Goal: Information Seeking & Learning: Learn about a topic

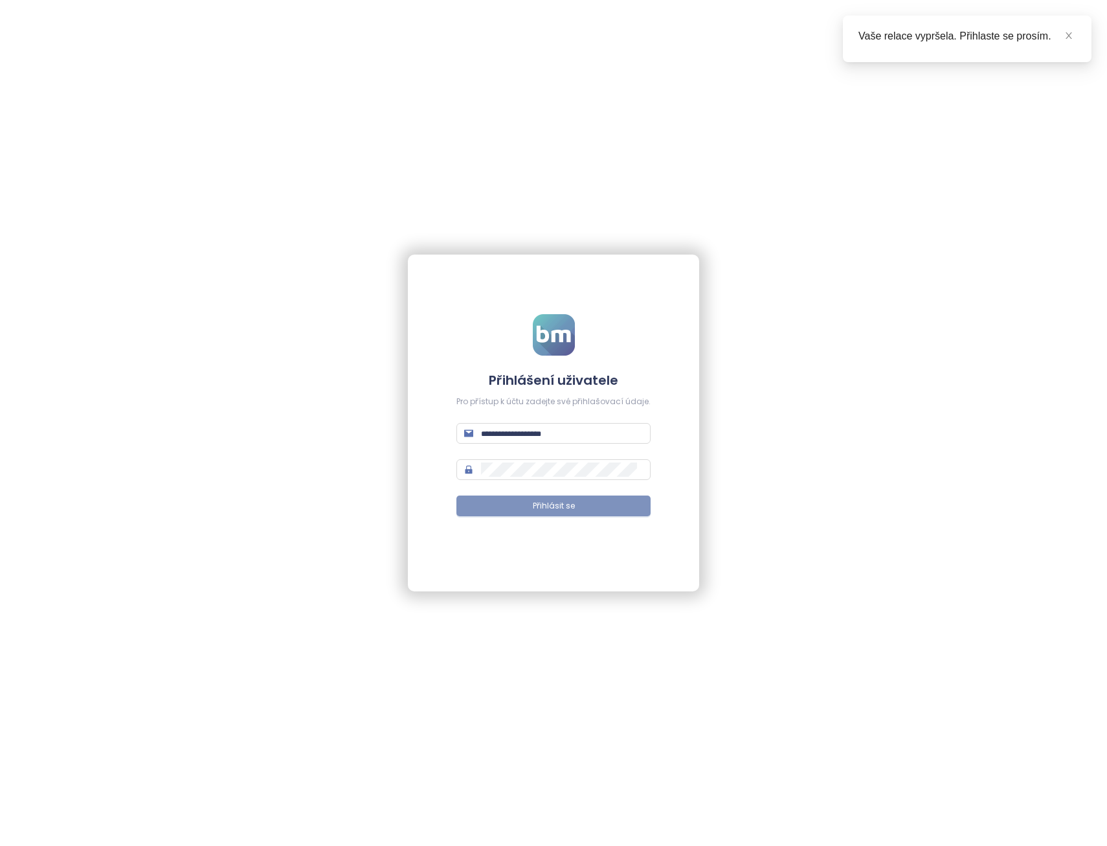
type input "**********"
click at [590, 508] on button "Přihlásit se" at bounding box center [554, 505] width 194 height 21
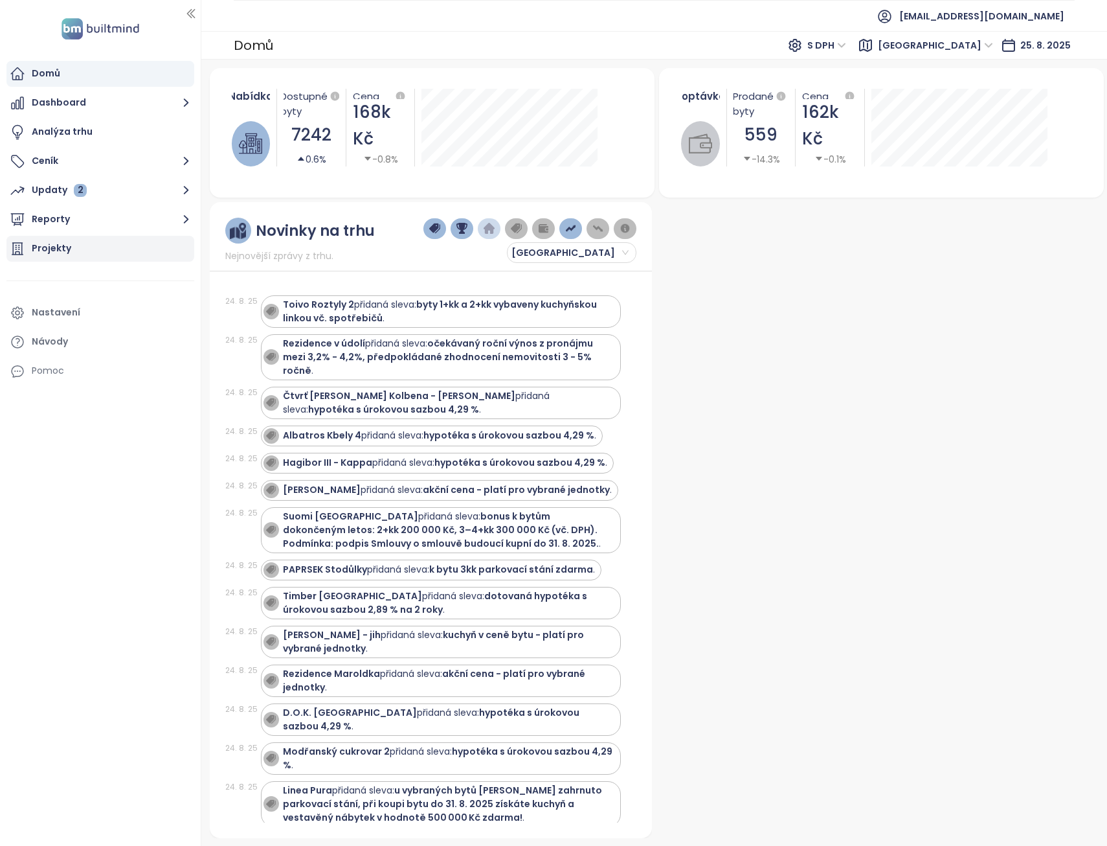
click at [56, 248] on div "Projekty" at bounding box center [51, 248] width 39 height 16
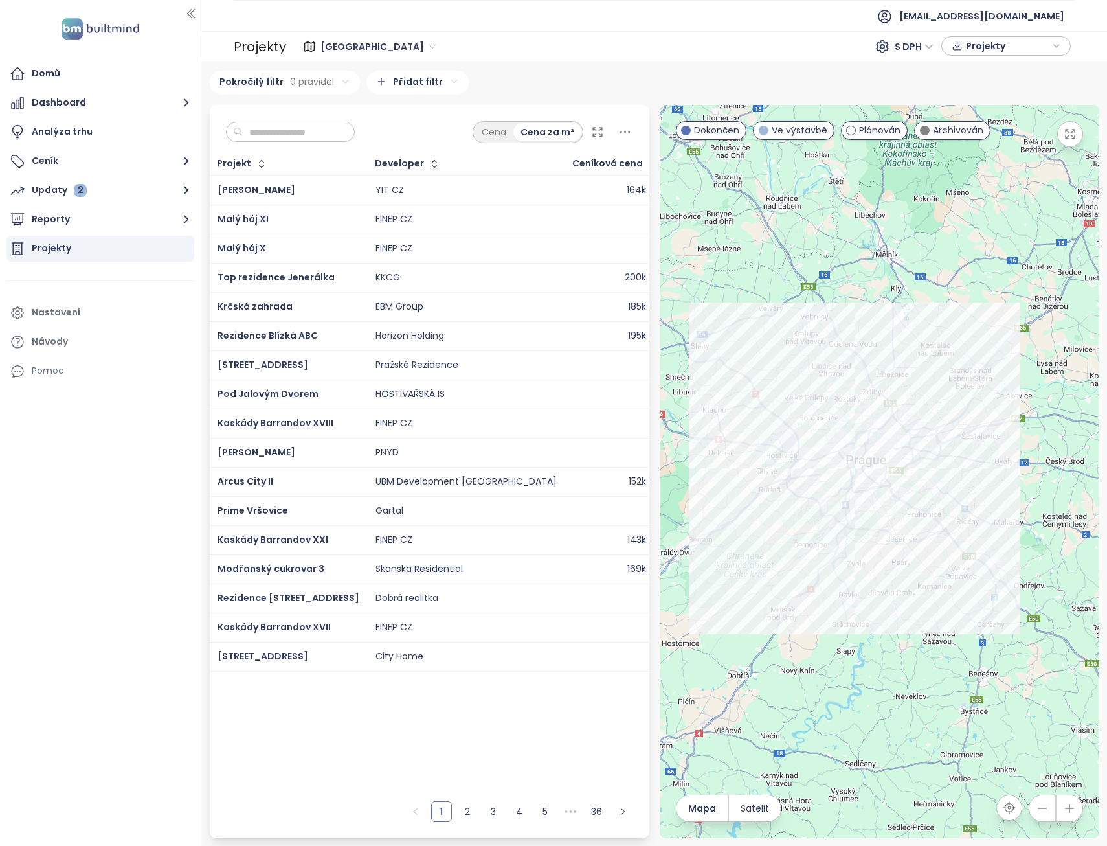
click at [312, 133] on input "text" at bounding box center [295, 131] width 105 height 19
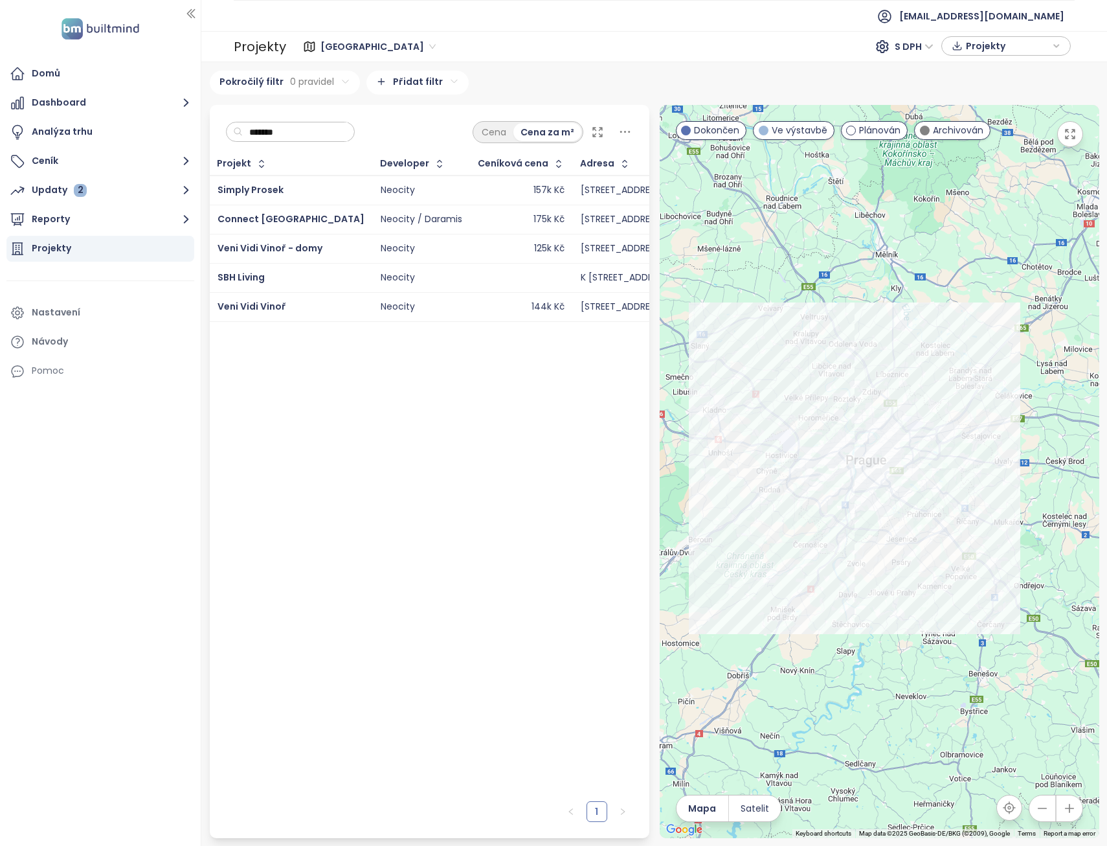
click at [479, 186] on div "157k Kč" at bounding box center [522, 191] width 86 height 16
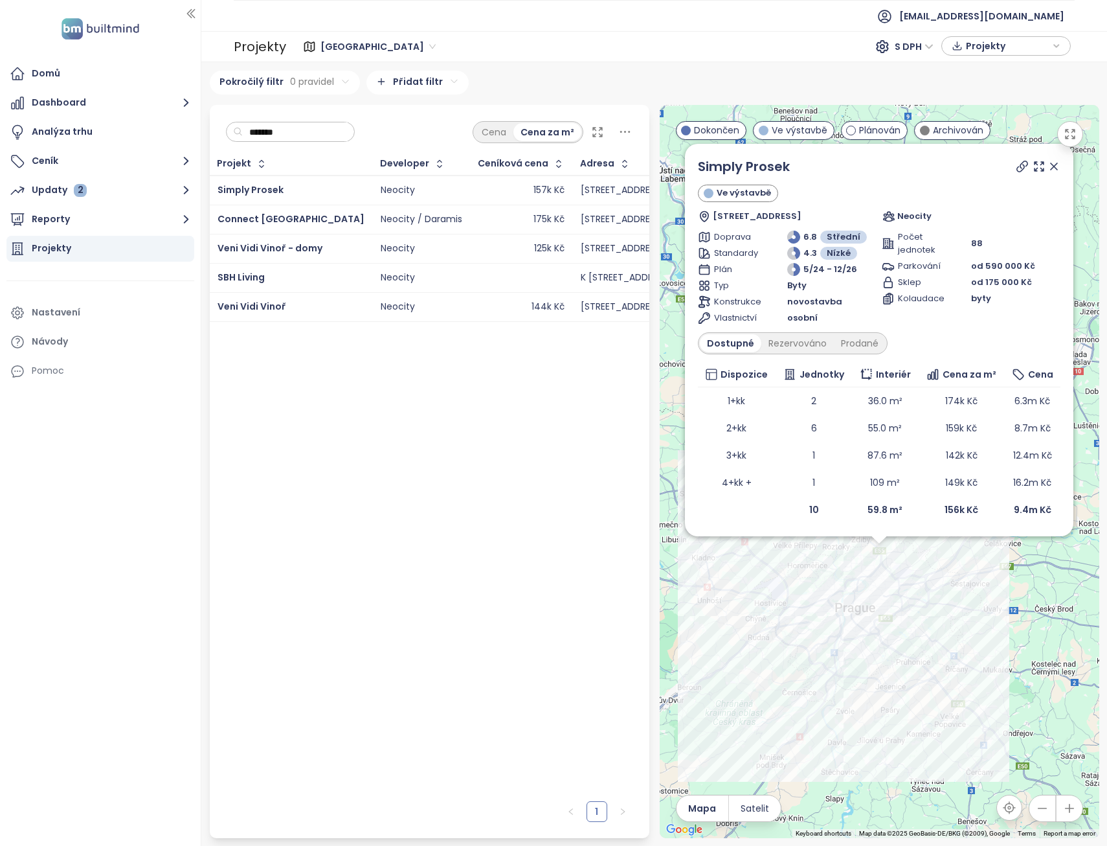
click at [291, 140] on input "*******" at bounding box center [295, 131] width 105 height 19
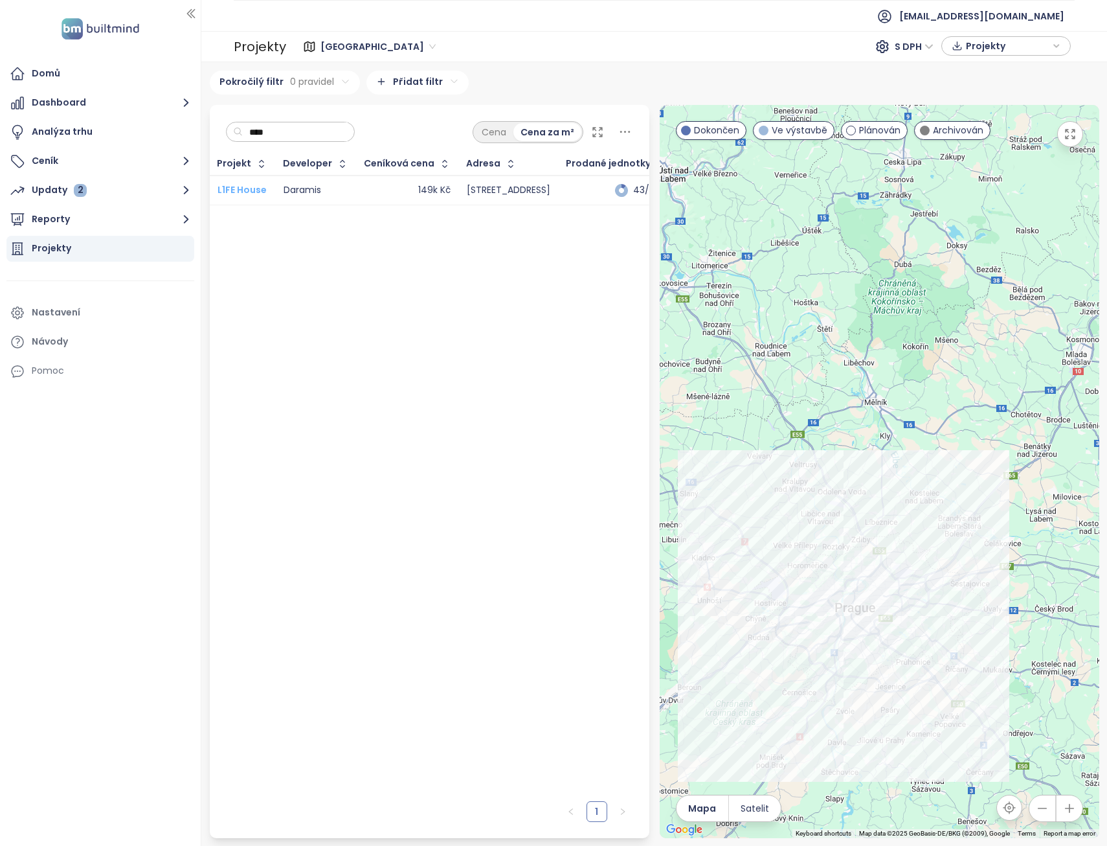
click at [256, 191] on span "L1FE House" at bounding box center [242, 189] width 49 height 13
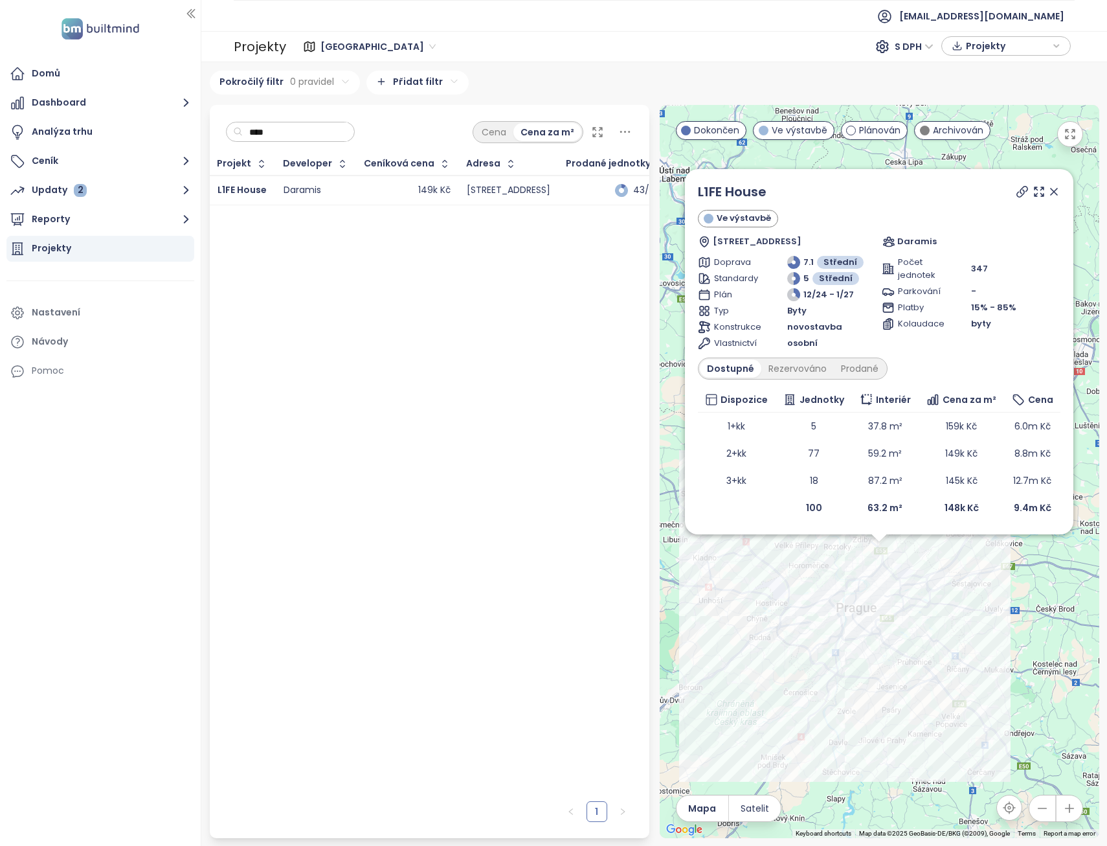
drag, startPoint x: 265, startPoint y: 128, endPoint x: 214, endPoint y: 130, distance: 51.2
click at [214, 130] on div "**** Cena Cena za m²" at bounding box center [430, 129] width 440 height 48
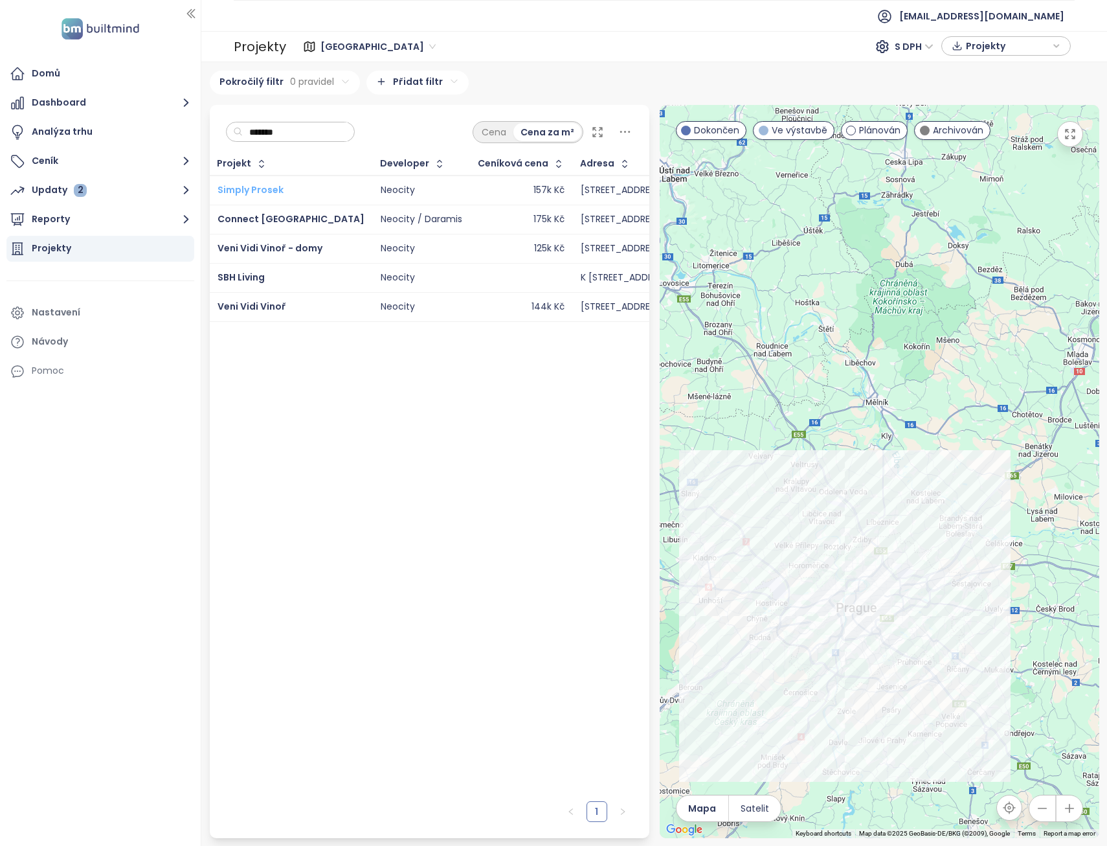
type input "*******"
click at [259, 190] on span "Simply Prosek" at bounding box center [251, 189] width 66 height 13
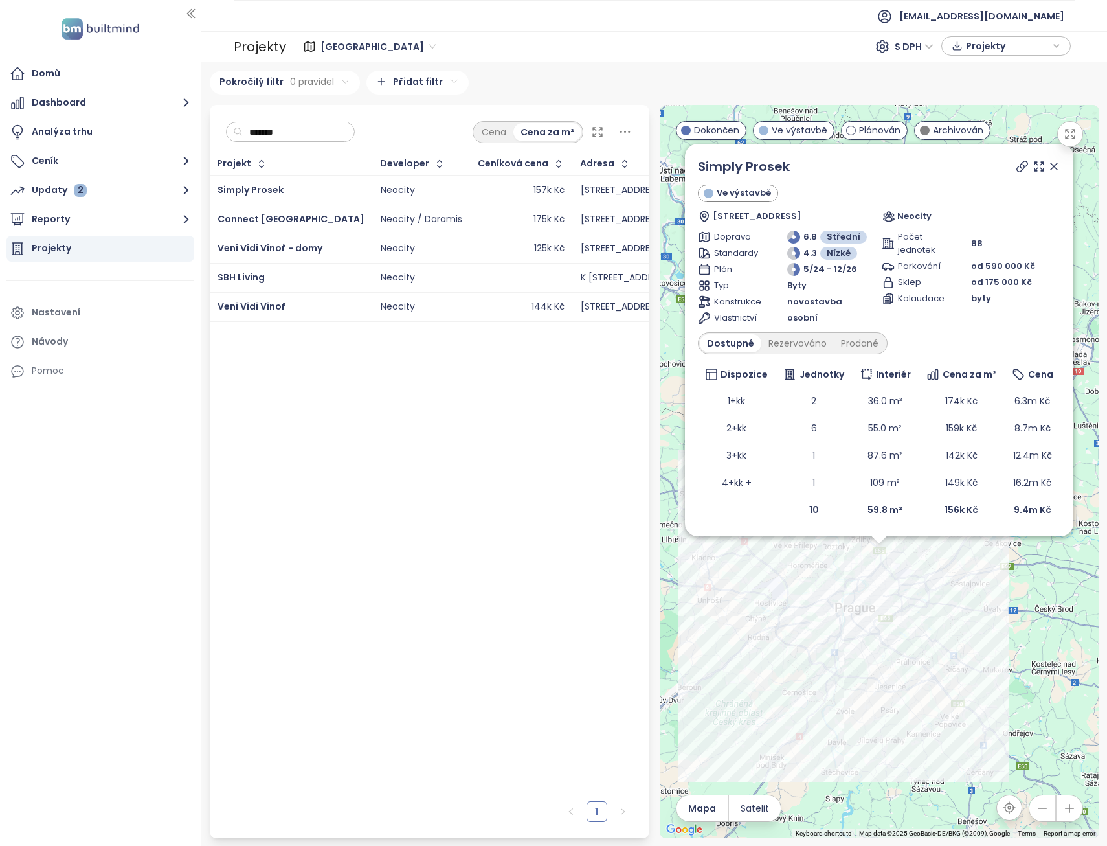
click at [510, 379] on div "Projekt Developer Ceníková cena Adresa Prodané jednotky Začátek výstavby Začáte…" at bounding box center [430, 474] width 440 height 642
click at [97, 160] on button "Ceník" at bounding box center [100, 161] width 188 height 26
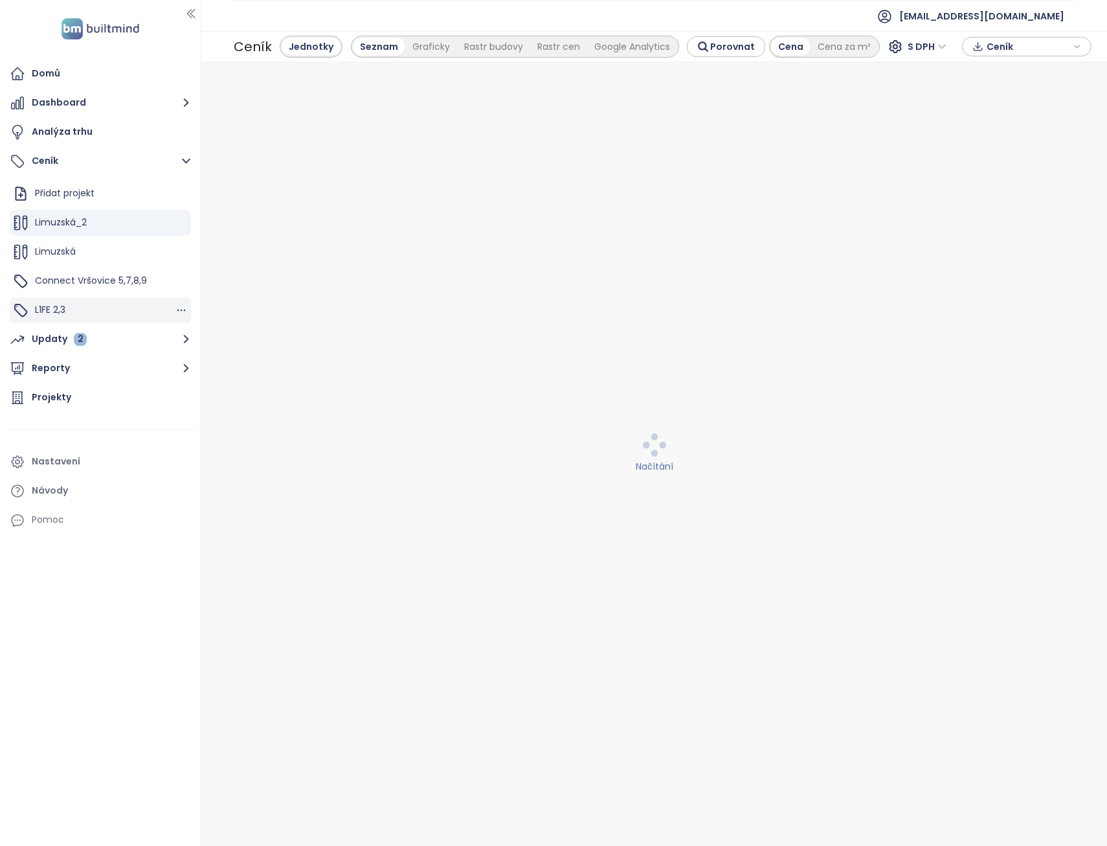
click at [73, 311] on div "L1FE 2,3" at bounding box center [100, 310] width 181 height 26
click at [435, 45] on div "Graficky" at bounding box center [431, 47] width 52 height 18
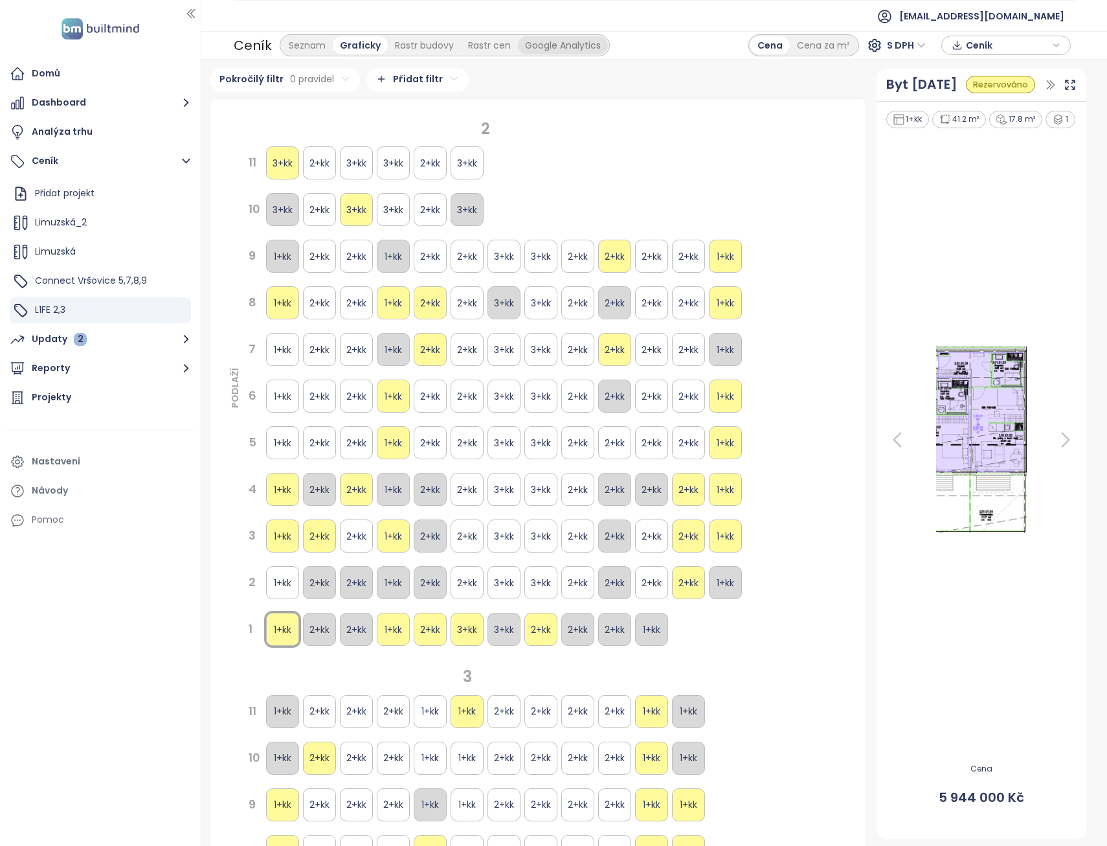
click at [536, 45] on div "Google Analytics" at bounding box center [563, 45] width 90 height 18
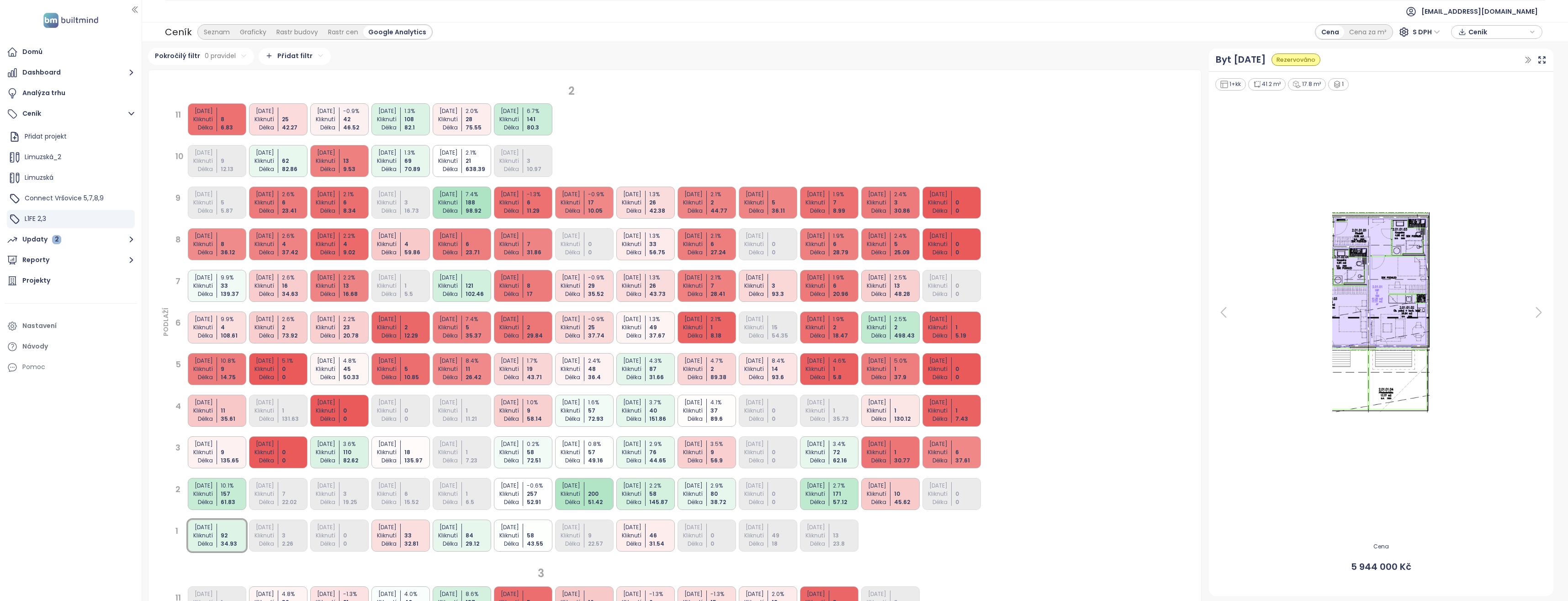
click at [649, 448] on div "[DATE] Kliknutí Délka 2.9 % 76 44.65" at bounding box center [646, 452] width 59 height 32
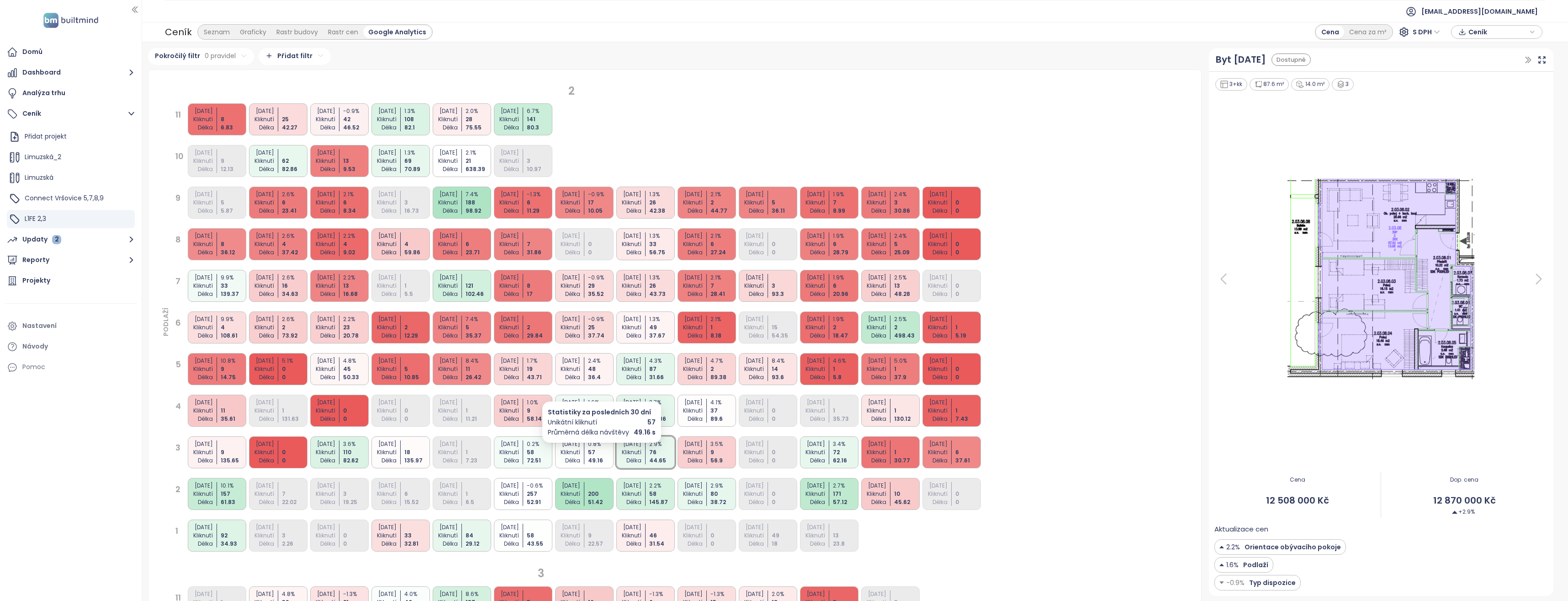
click at [600, 453] on div "57" at bounding box center [601, 453] width 27 height 8
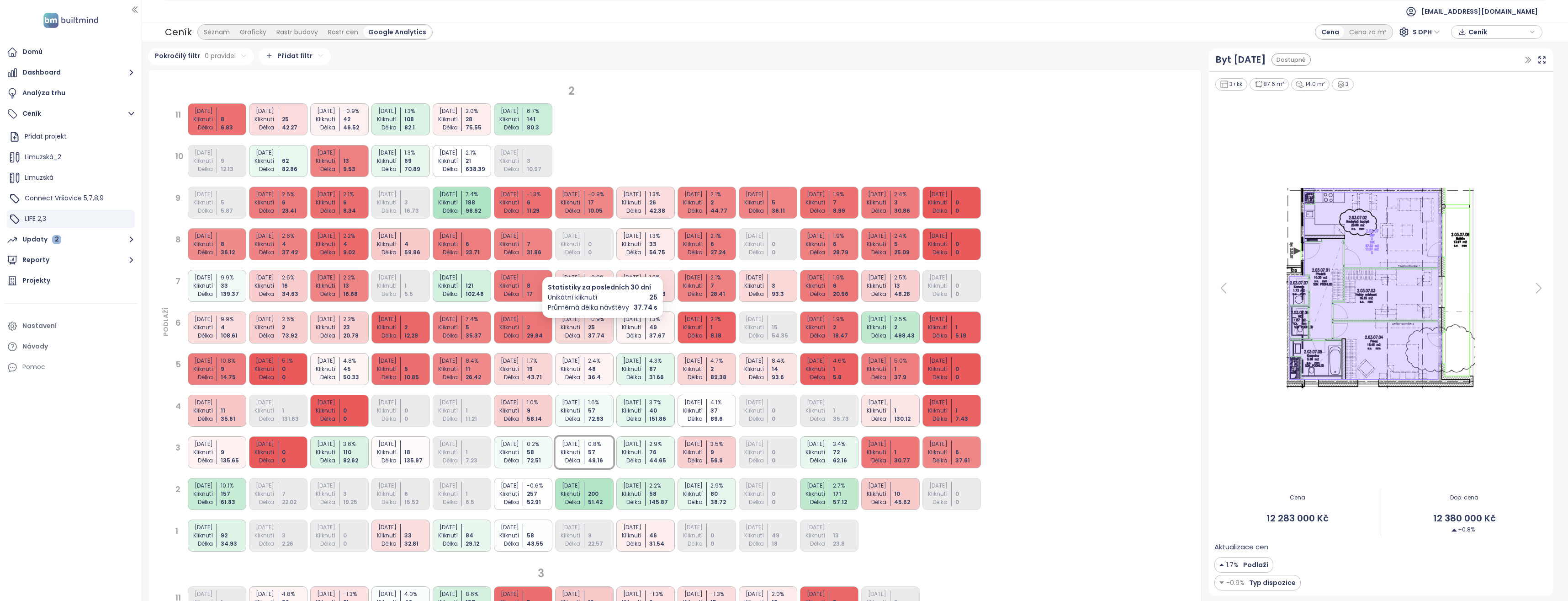
click at [601, 323] on div "25" at bounding box center [601, 328] width 27 height 8
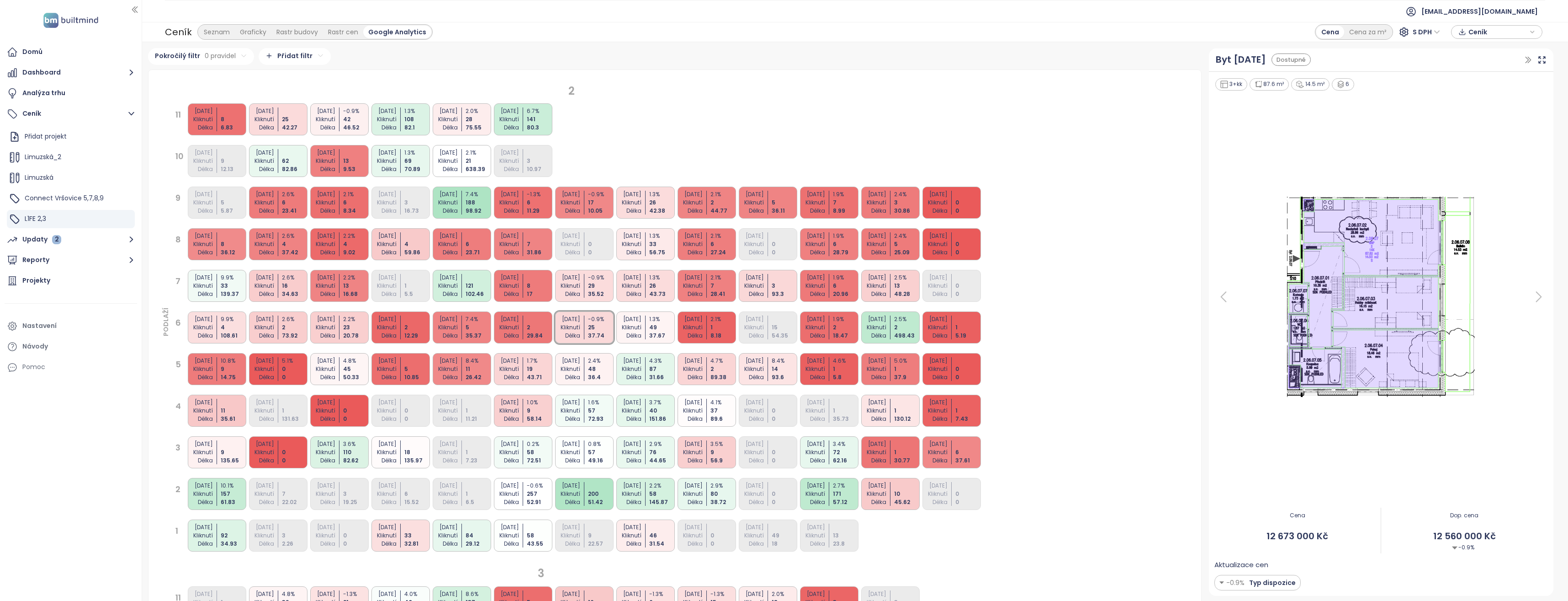
click at [598, 273] on div "-0.9 %" at bounding box center [601, 278] width 27 height 8
click at [649, 292] on div "[DATE] Kliknutí Délka 1.3 % 26 43.73" at bounding box center [646, 285] width 59 height 32
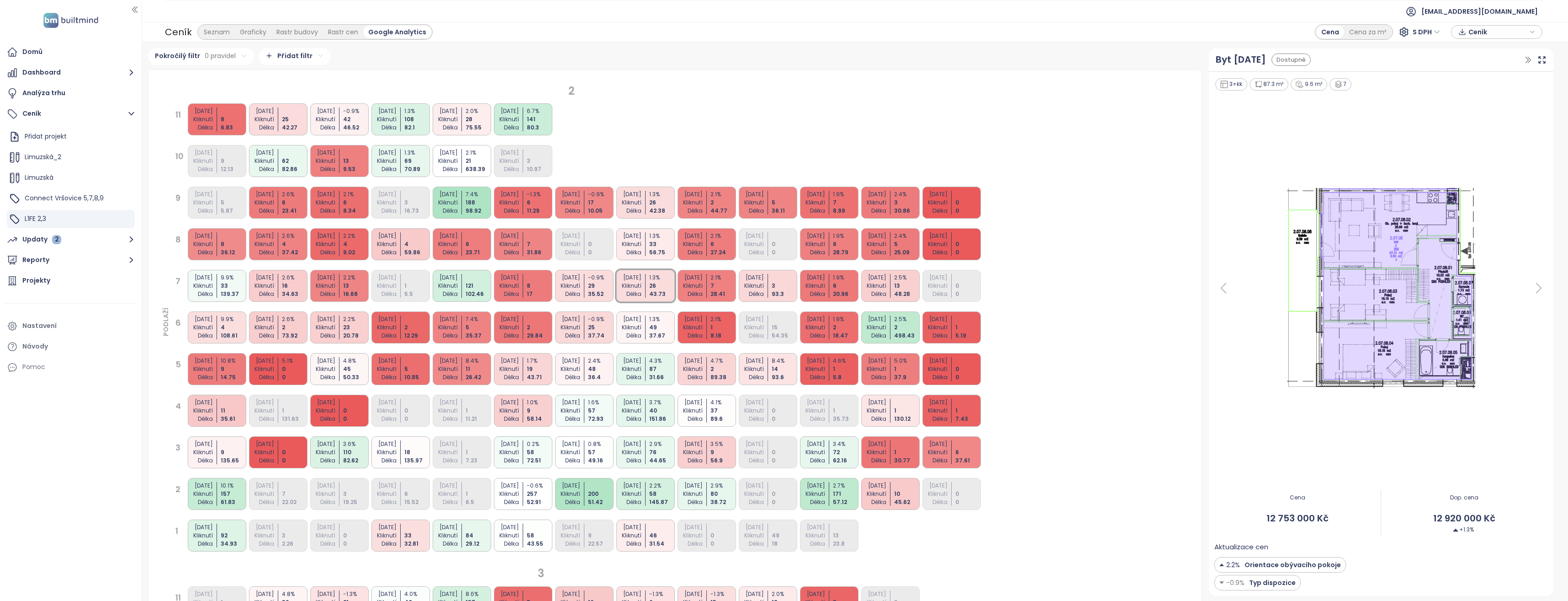
click at [647, 247] on div "[DATE] Kliknutí Délka 1.3 % 33 56.75" at bounding box center [646, 244] width 59 height 32
click at [577, 247] on div "Kliknutí" at bounding box center [567, 244] width 27 height 8
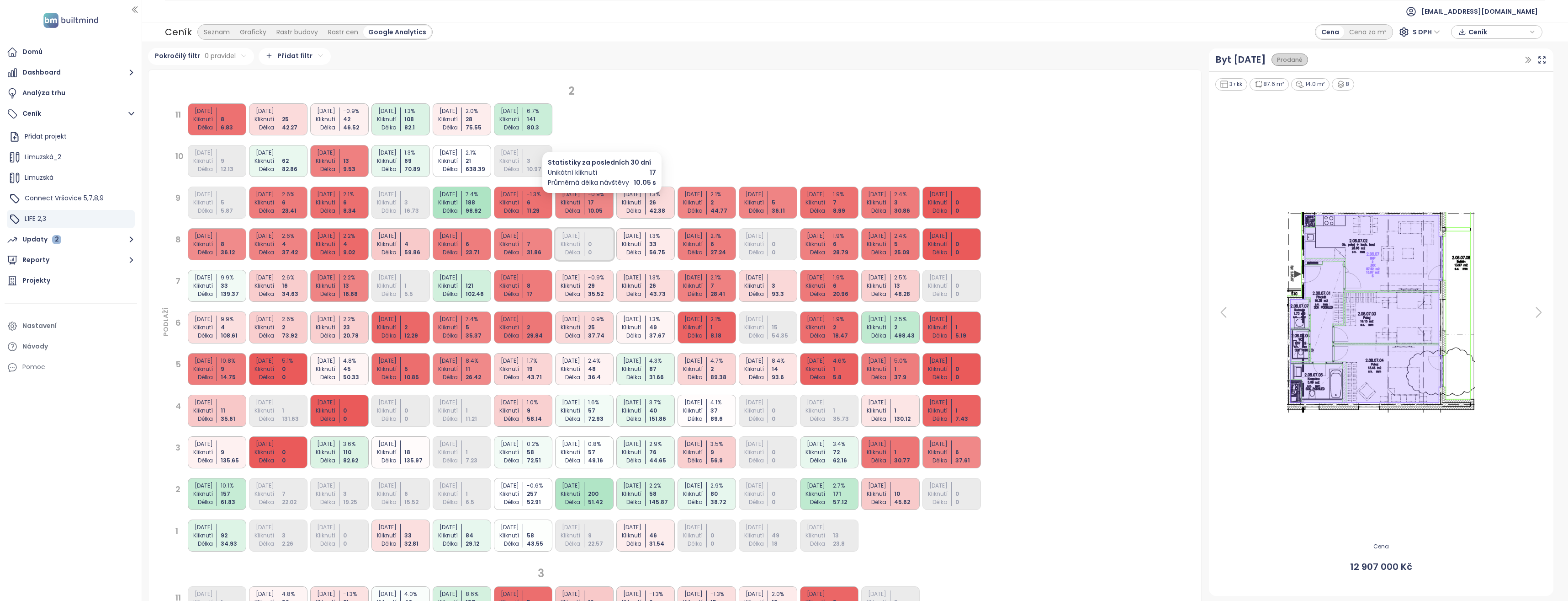
click at [589, 206] on div "17" at bounding box center [601, 203] width 27 height 8
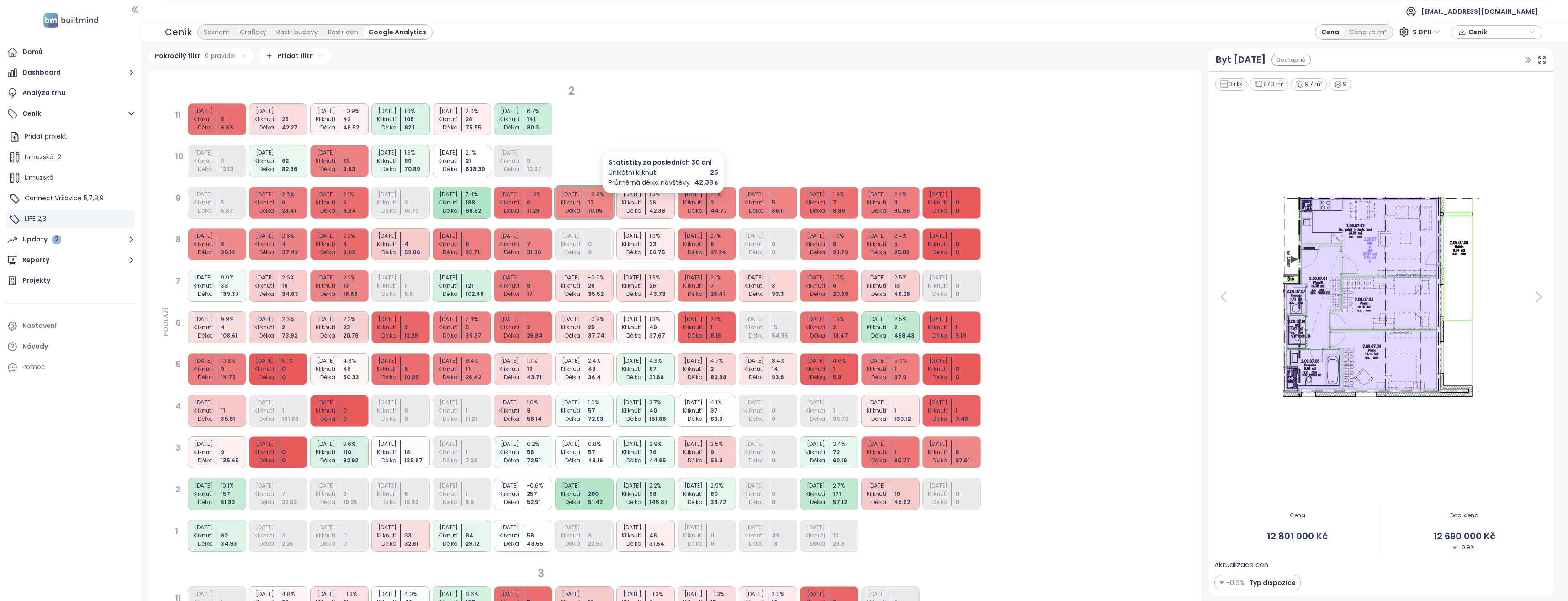
click at [651, 209] on div "42.38" at bounding box center [663, 211] width 27 height 8
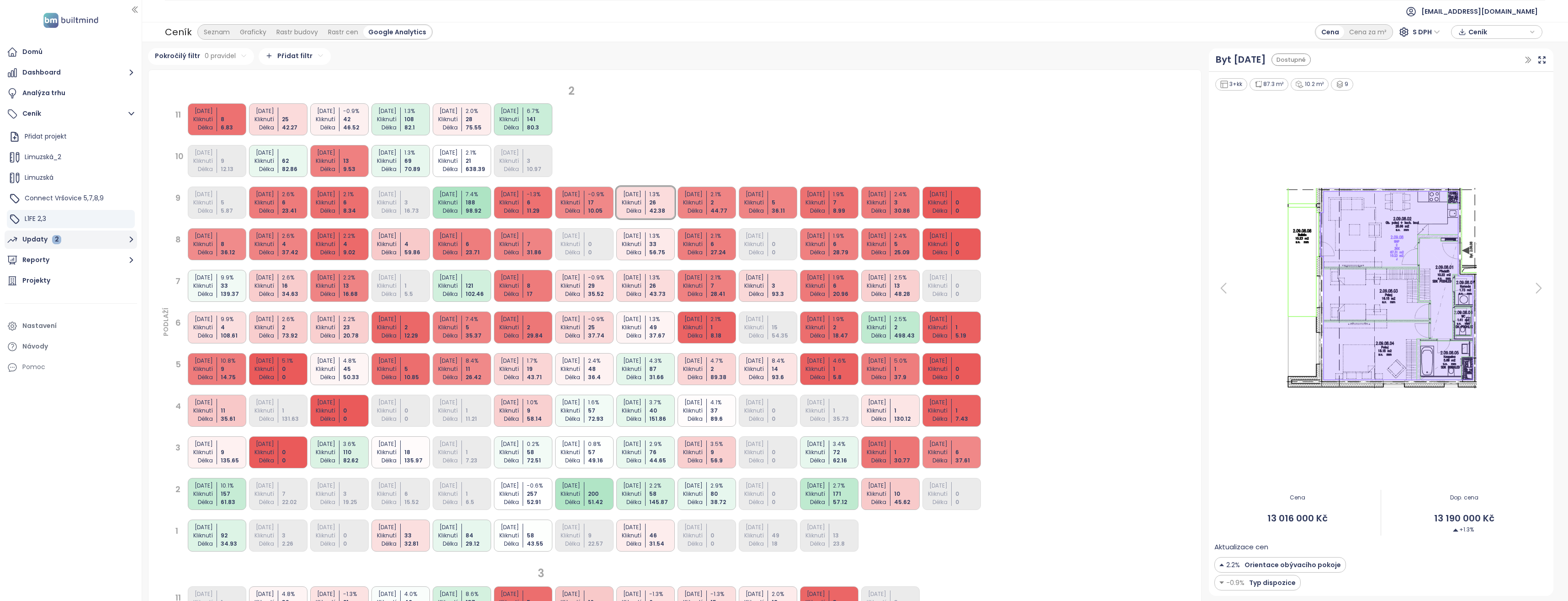
click at [37, 246] on button "Updaty 2" at bounding box center [71, 239] width 133 height 18
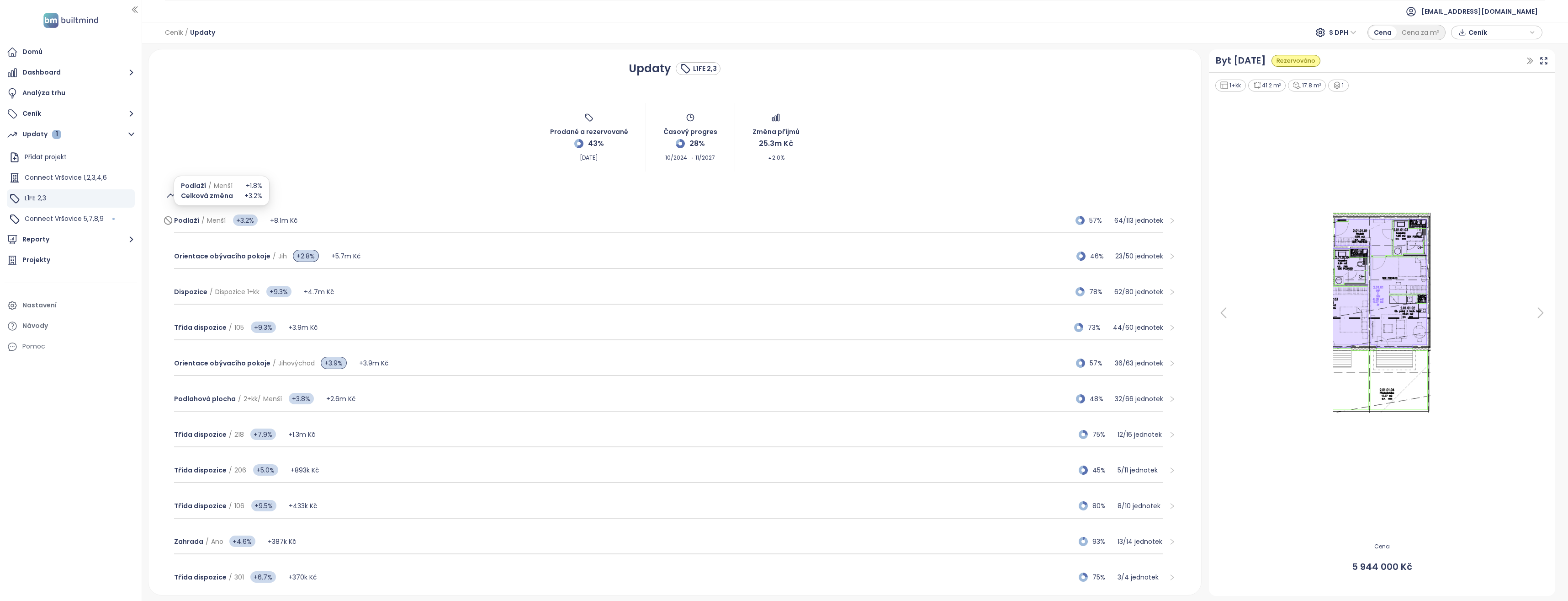
click at [198, 220] on span "Podlaží / Menší" at bounding box center [200, 220] width 52 height 10
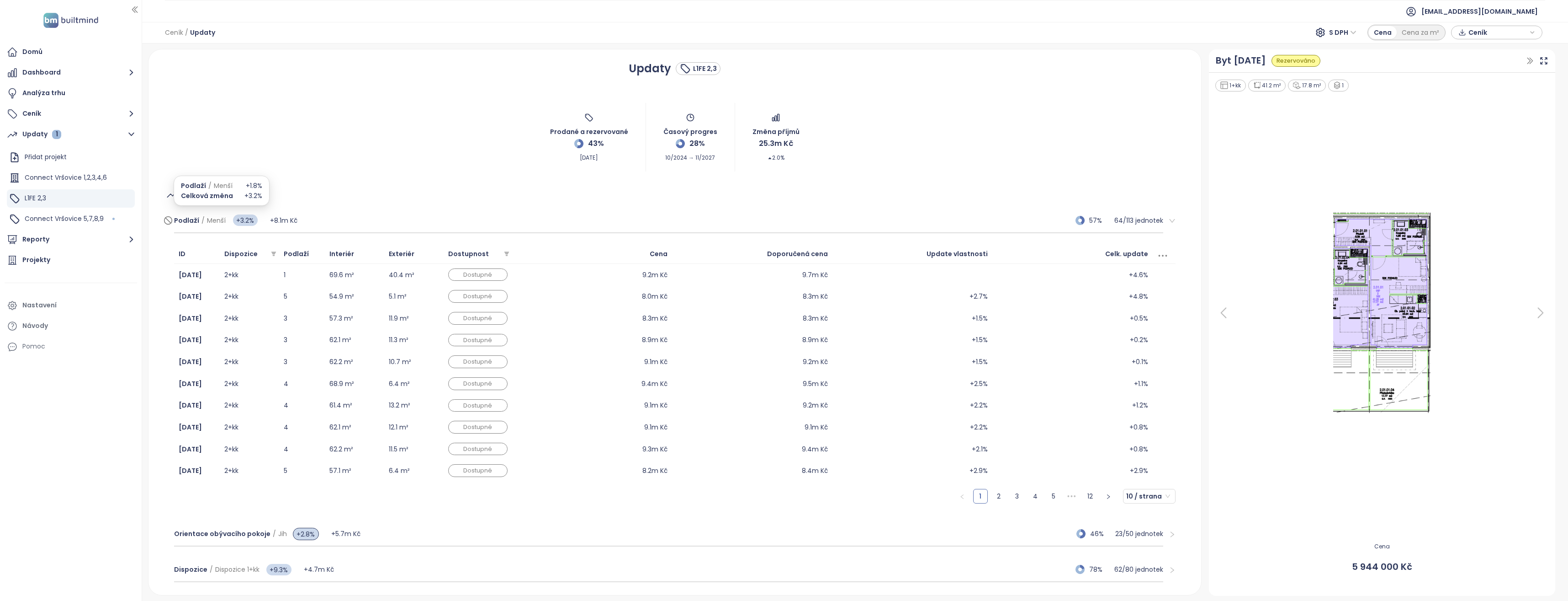
click at [197, 220] on span "Podlaží" at bounding box center [187, 220] width 25 height 9
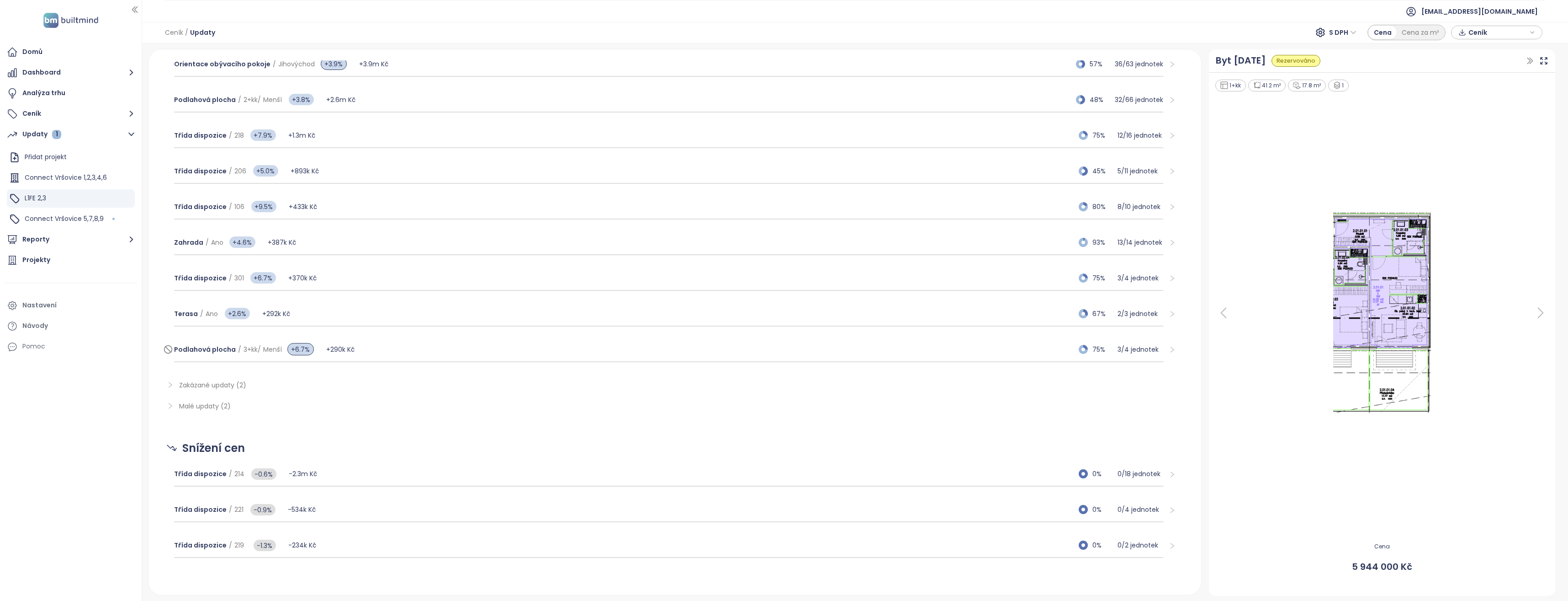
scroll to position [302, 0]
click at [215, 347] on span "Podlahová plocha" at bounding box center [205, 347] width 61 height 9
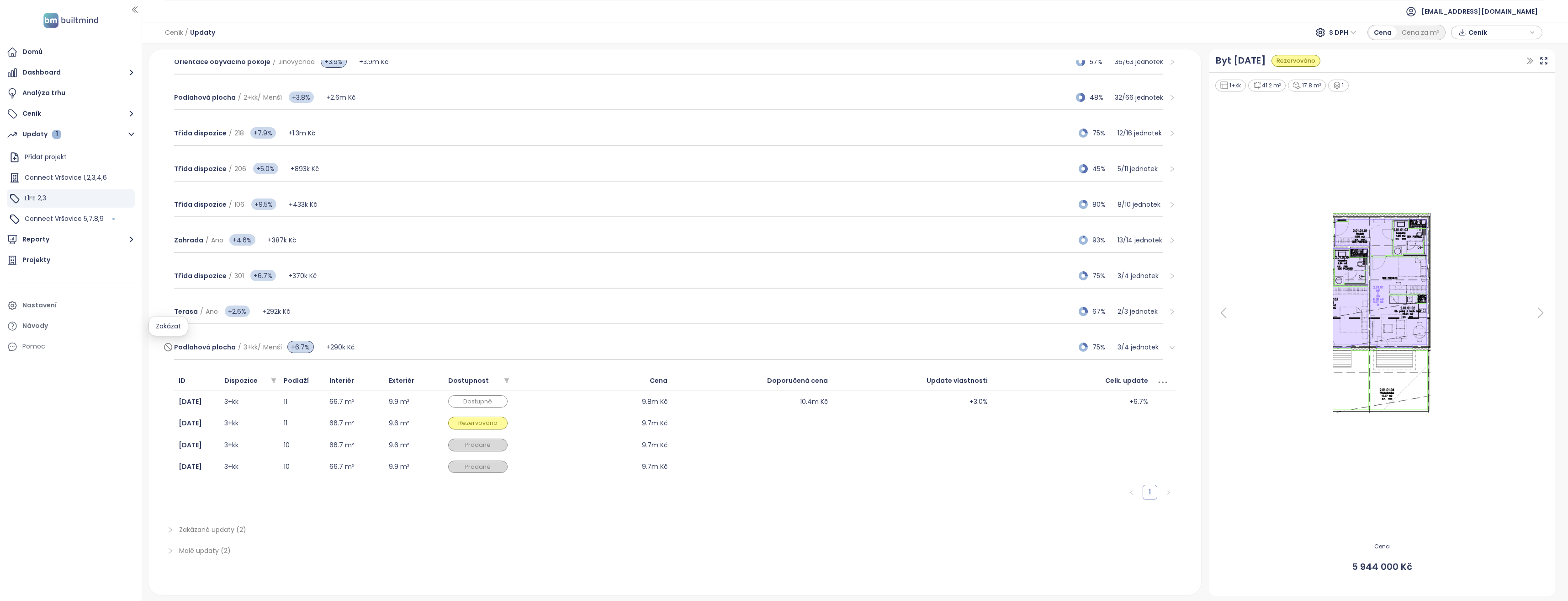
click at [167, 350] on icon at bounding box center [168, 347] width 9 height 11
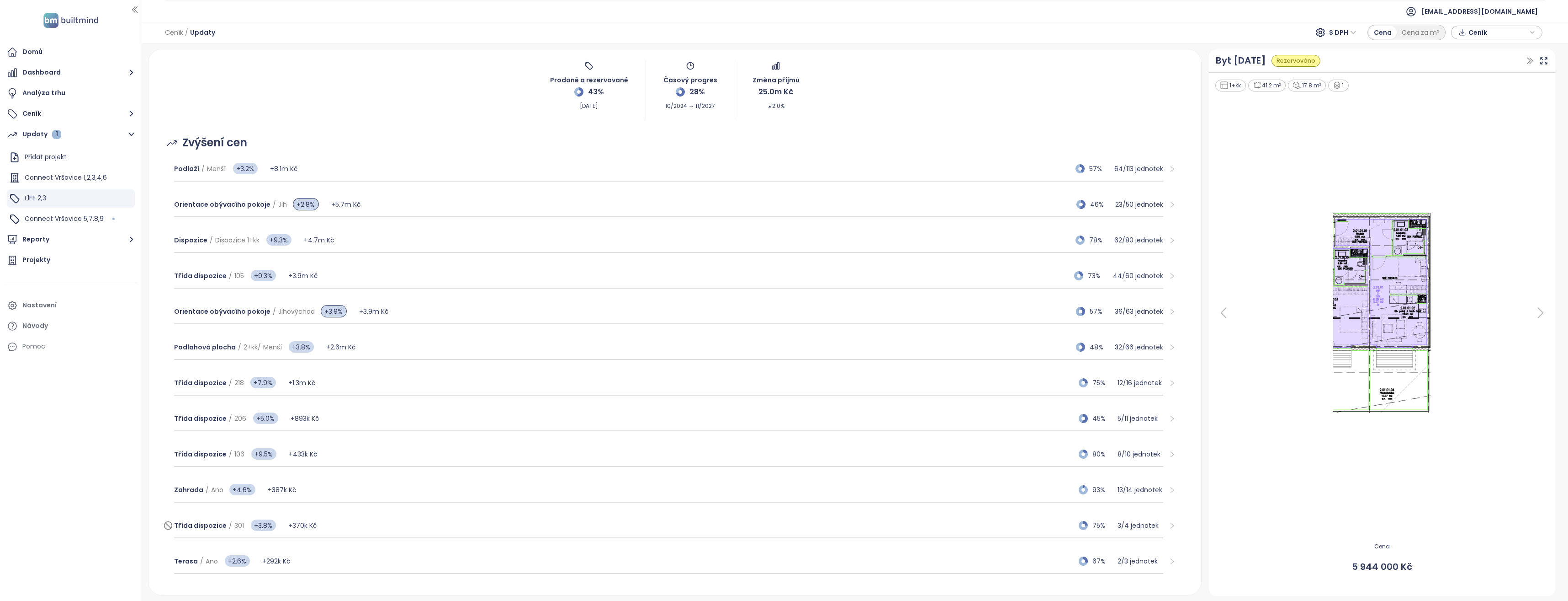
scroll to position [37, 0]
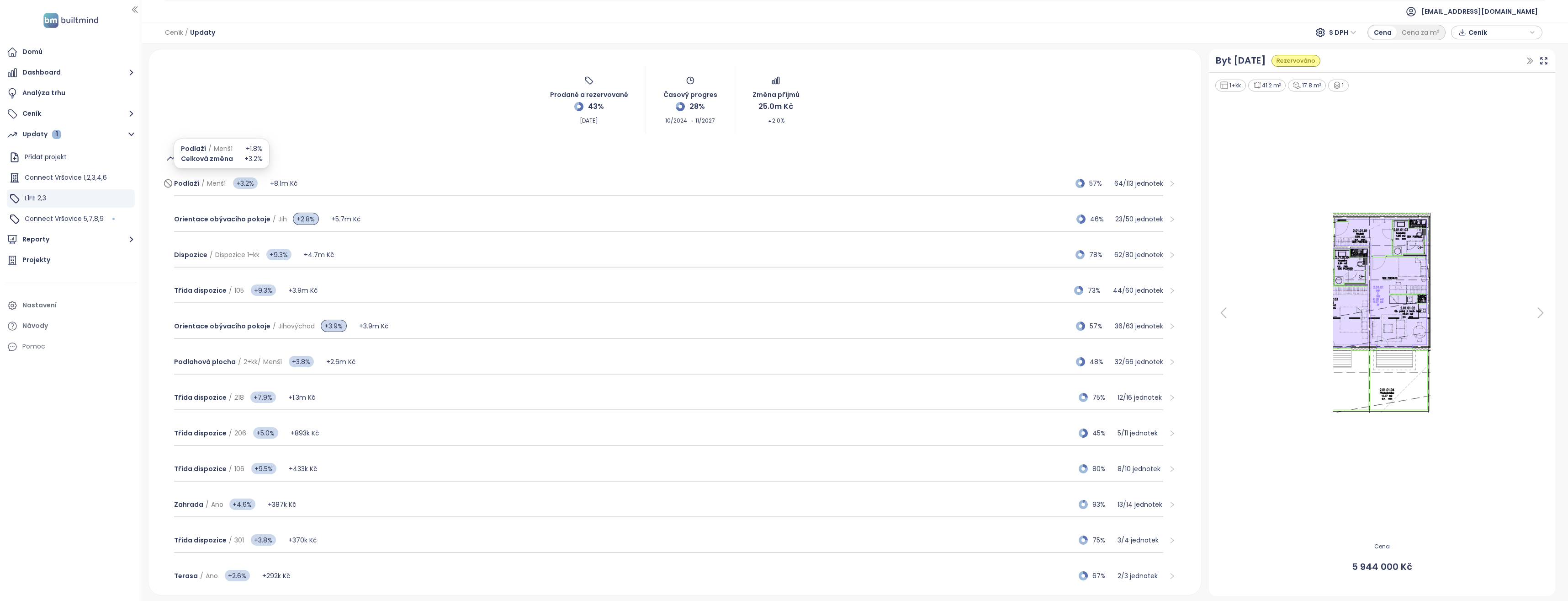
click at [210, 184] on span "Menší" at bounding box center [216, 183] width 19 height 9
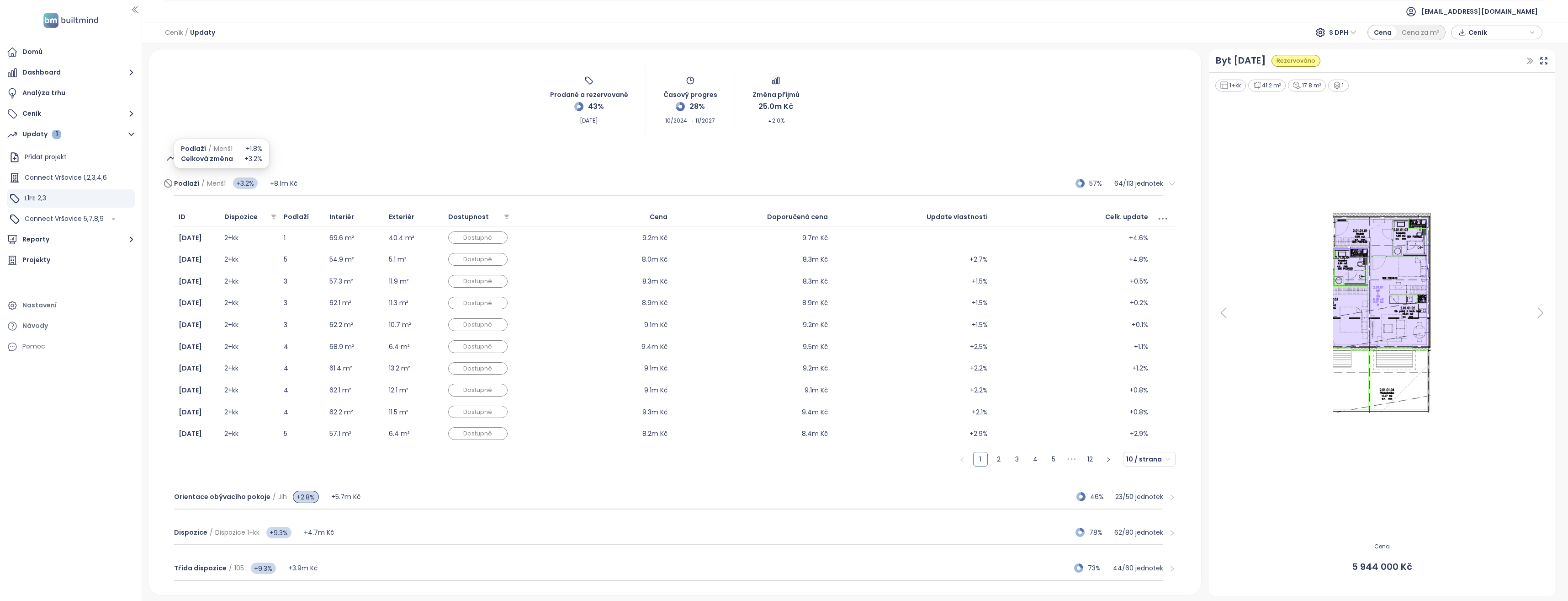
click at [210, 184] on span "Menší" at bounding box center [216, 183] width 19 height 9
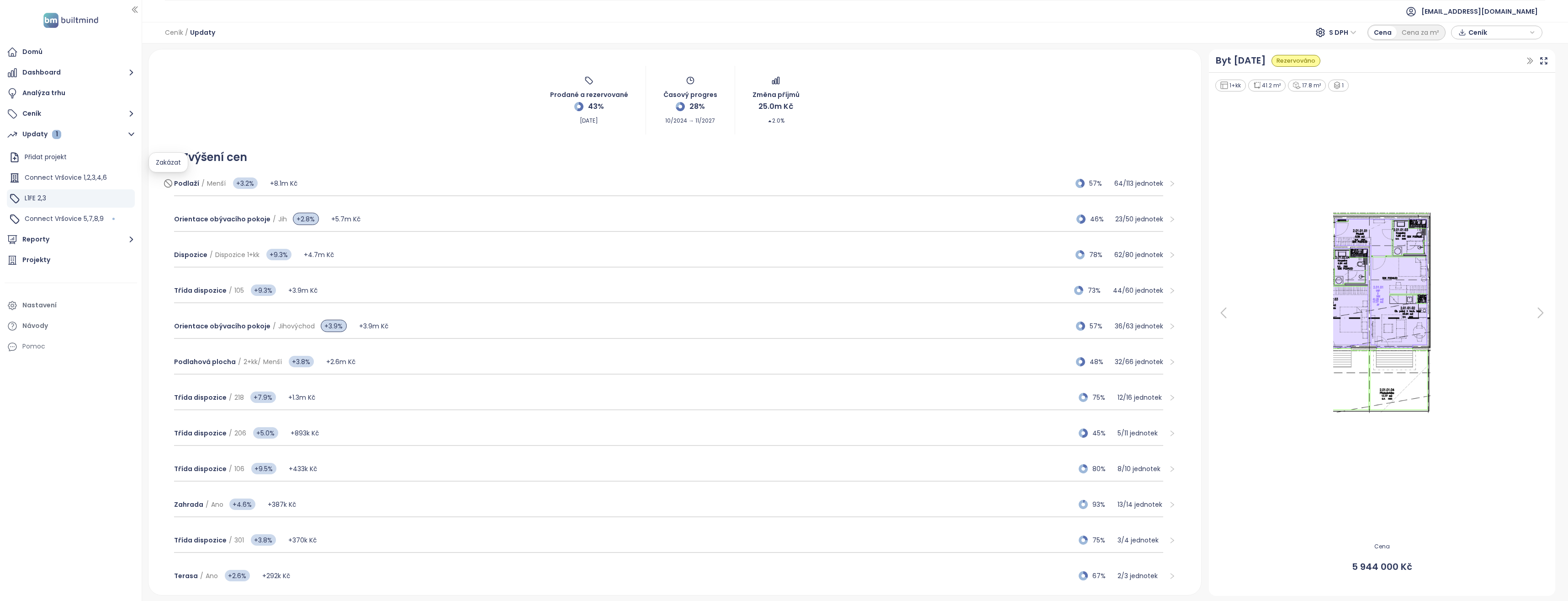
click at [186, 184] on span "Podlaží" at bounding box center [187, 183] width 25 height 9
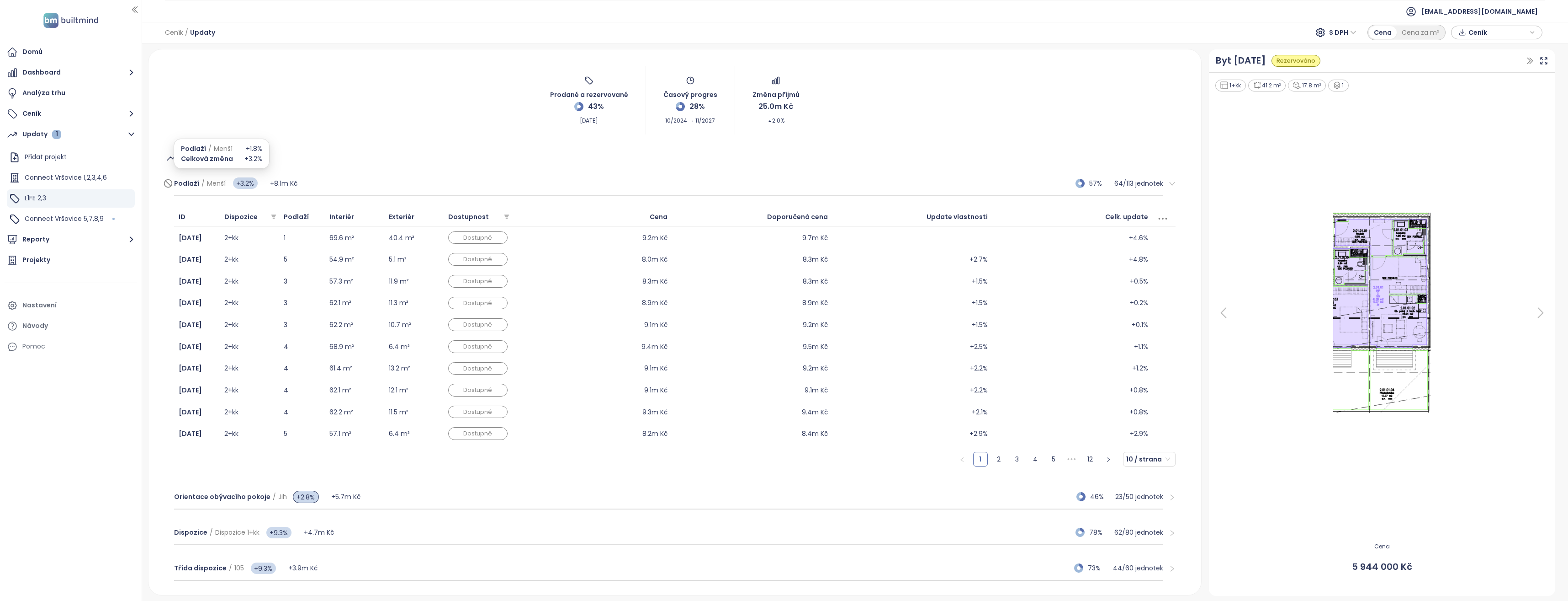
click at [188, 185] on span "Podlaží" at bounding box center [187, 183] width 25 height 9
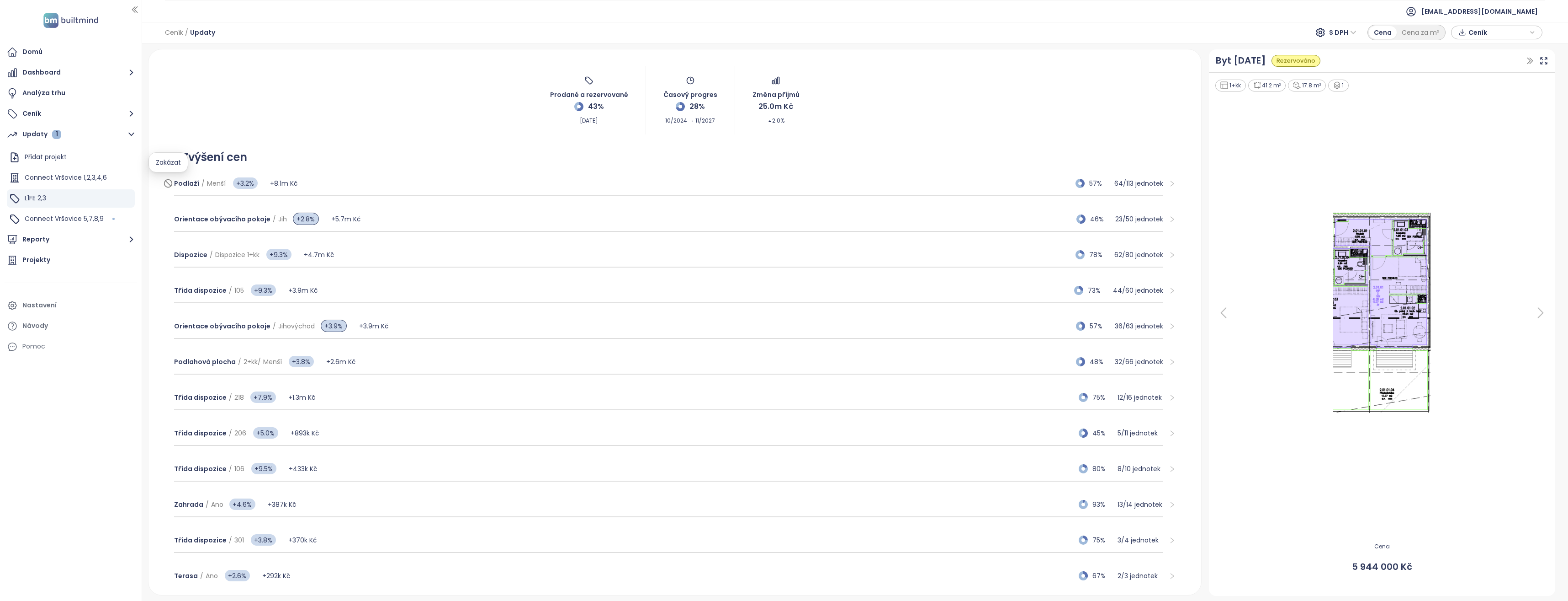
click at [169, 184] on icon at bounding box center [168, 184] width 6 height 6
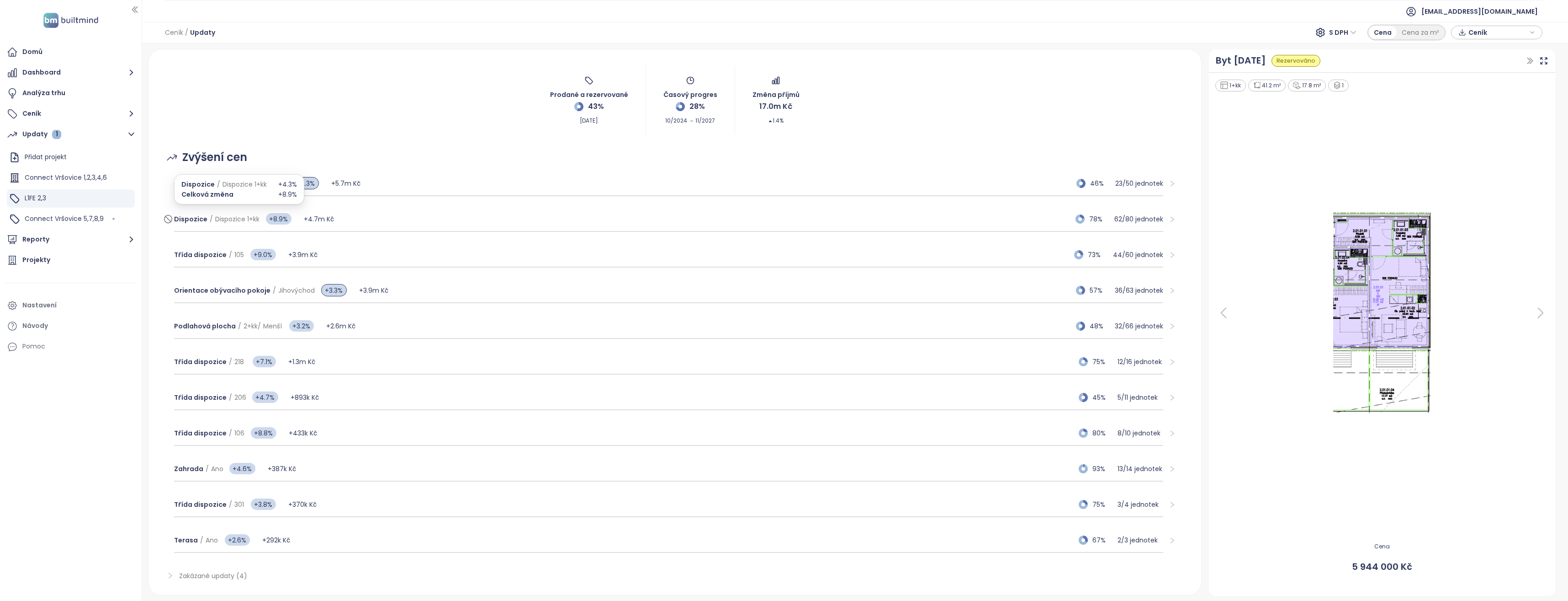
click at [242, 220] on span "Dispozice 1+kk" at bounding box center [237, 219] width 44 height 9
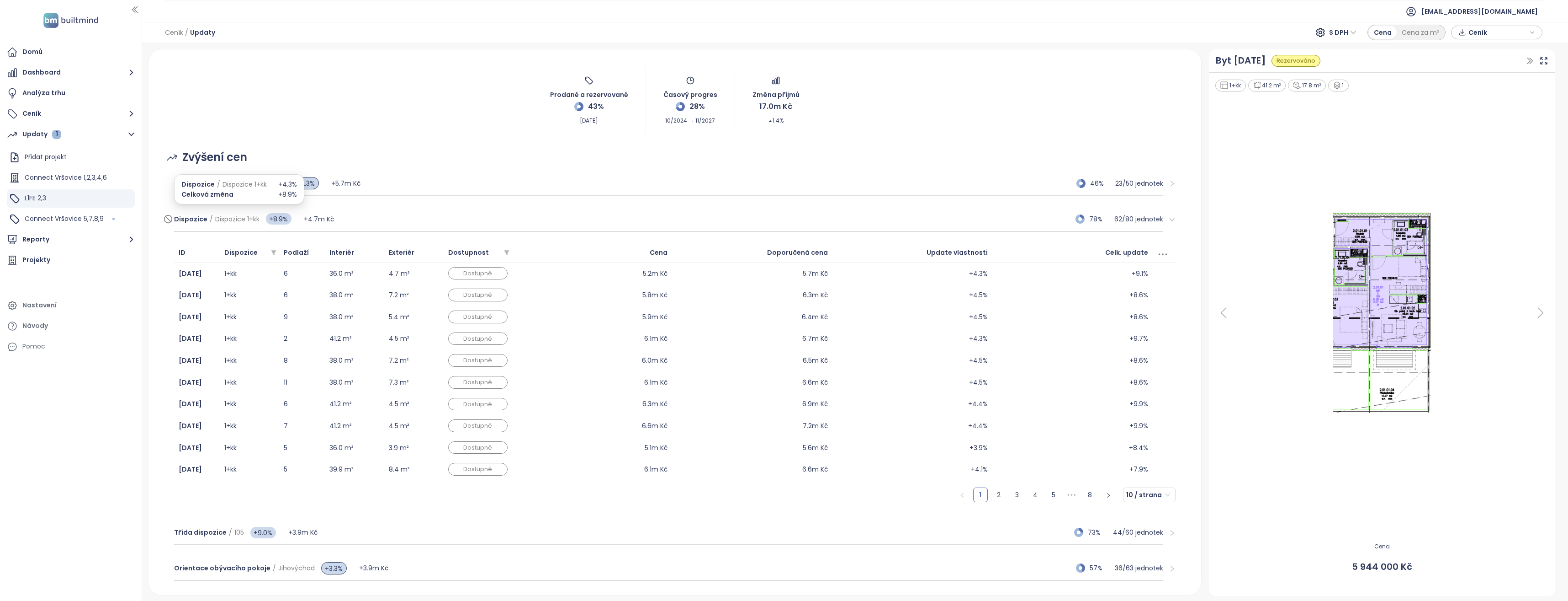
click at [236, 216] on span "Dispozice 1+kk" at bounding box center [237, 219] width 44 height 9
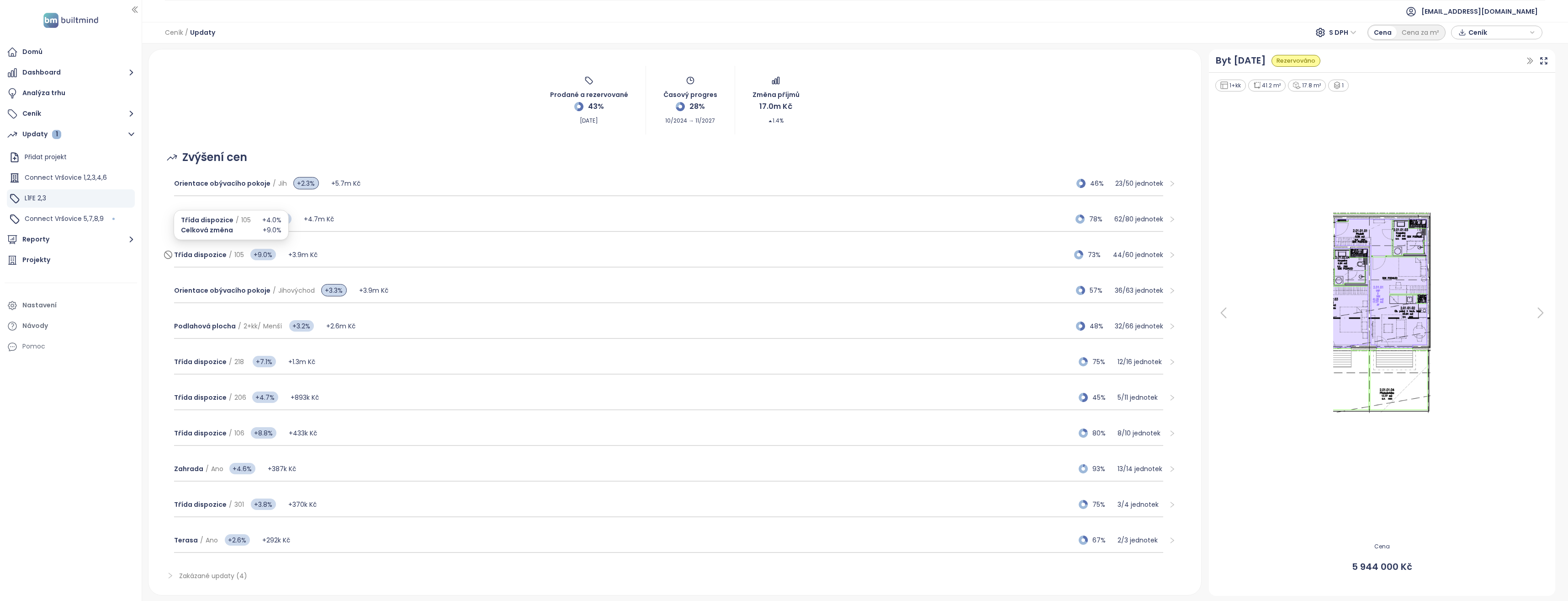
click at [221, 253] on span "Třída dispozice" at bounding box center [200, 254] width 52 height 9
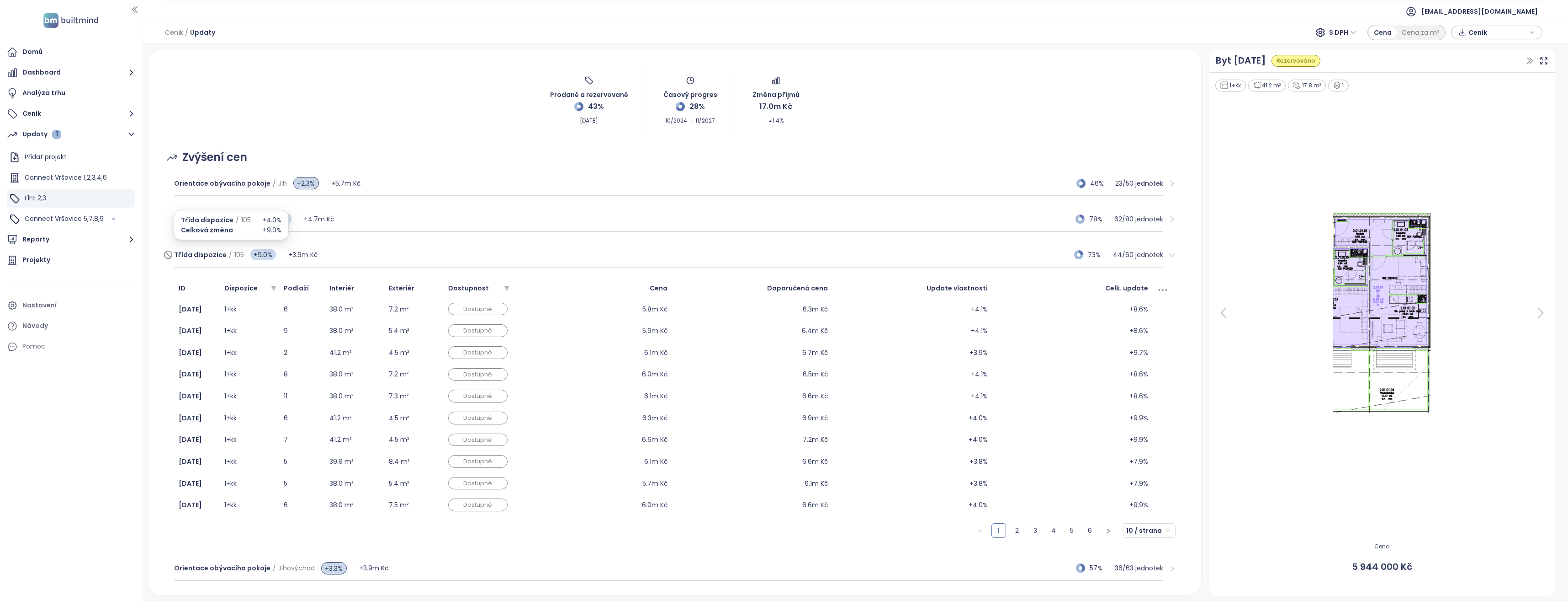
click at [219, 254] on span "Třída dispozice" at bounding box center [200, 254] width 52 height 9
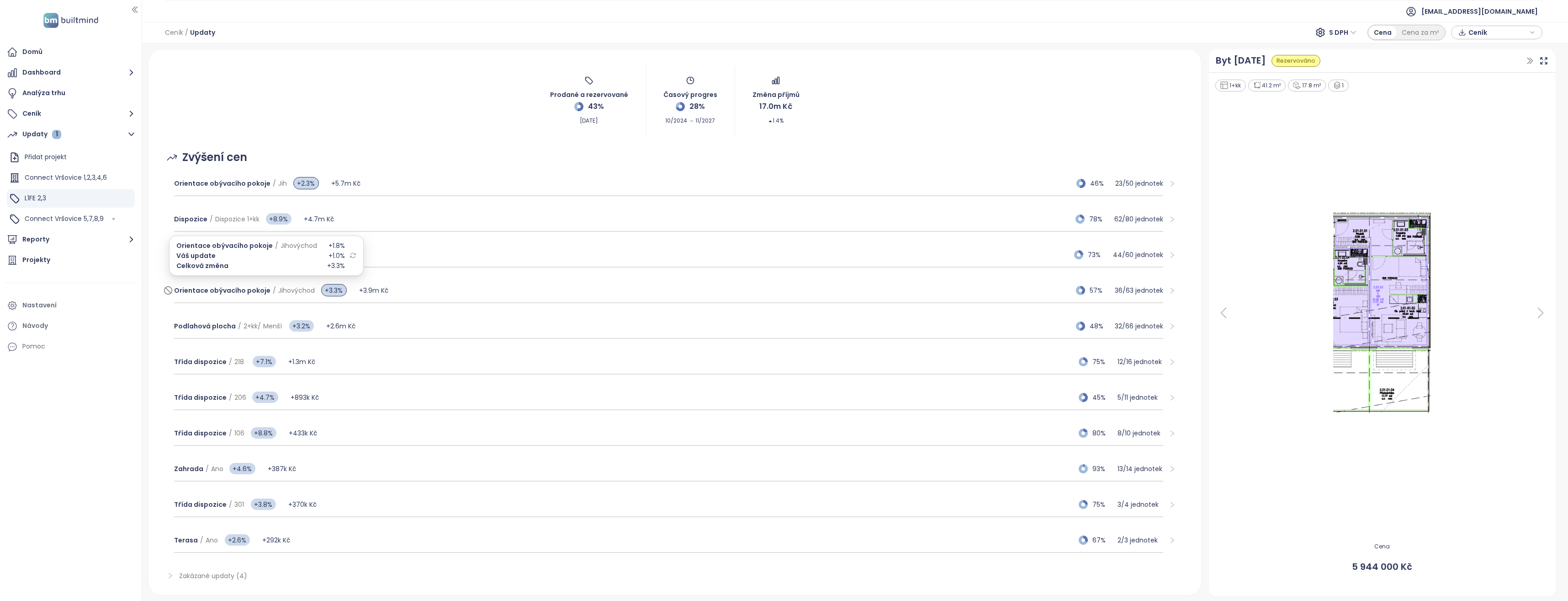
click at [215, 289] on span "Orientace obývacího pokoje" at bounding box center [222, 290] width 97 height 9
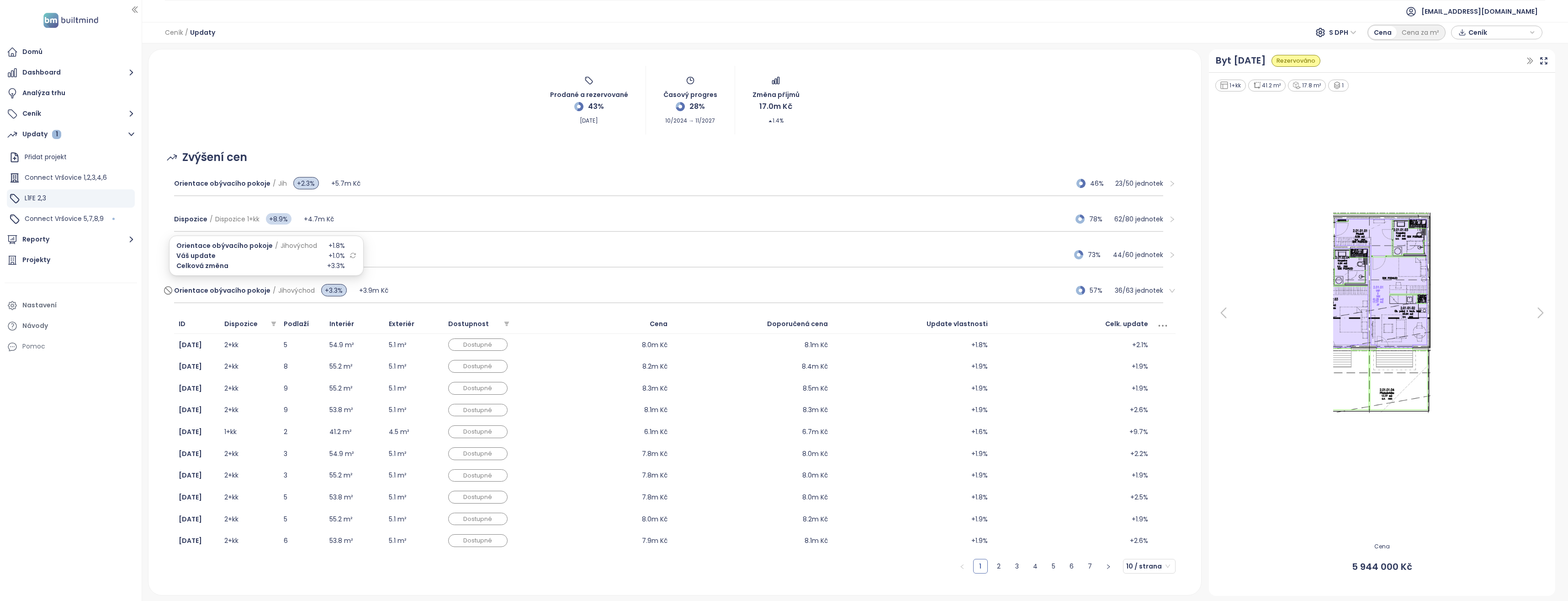
click at [215, 289] on span "Orientace obývacího pokoje" at bounding box center [222, 290] width 97 height 9
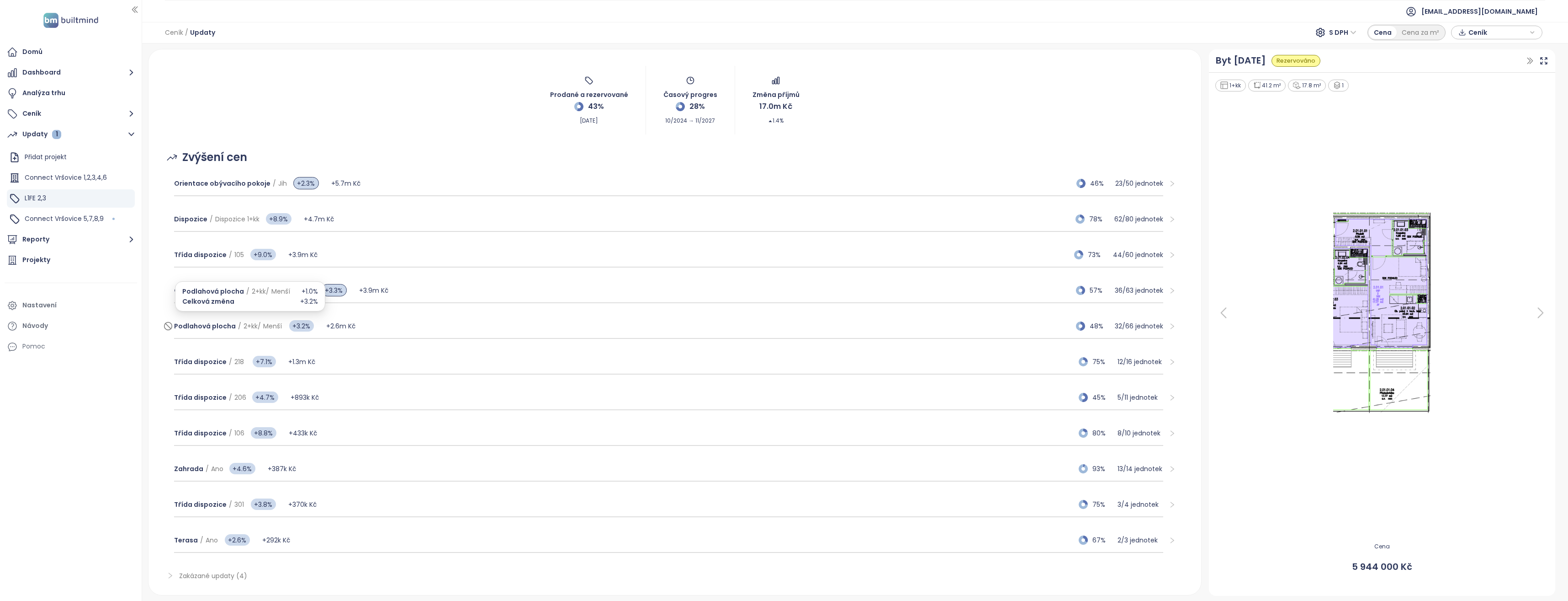
click at [222, 326] on span "Podlahová plocha" at bounding box center [205, 326] width 61 height 9
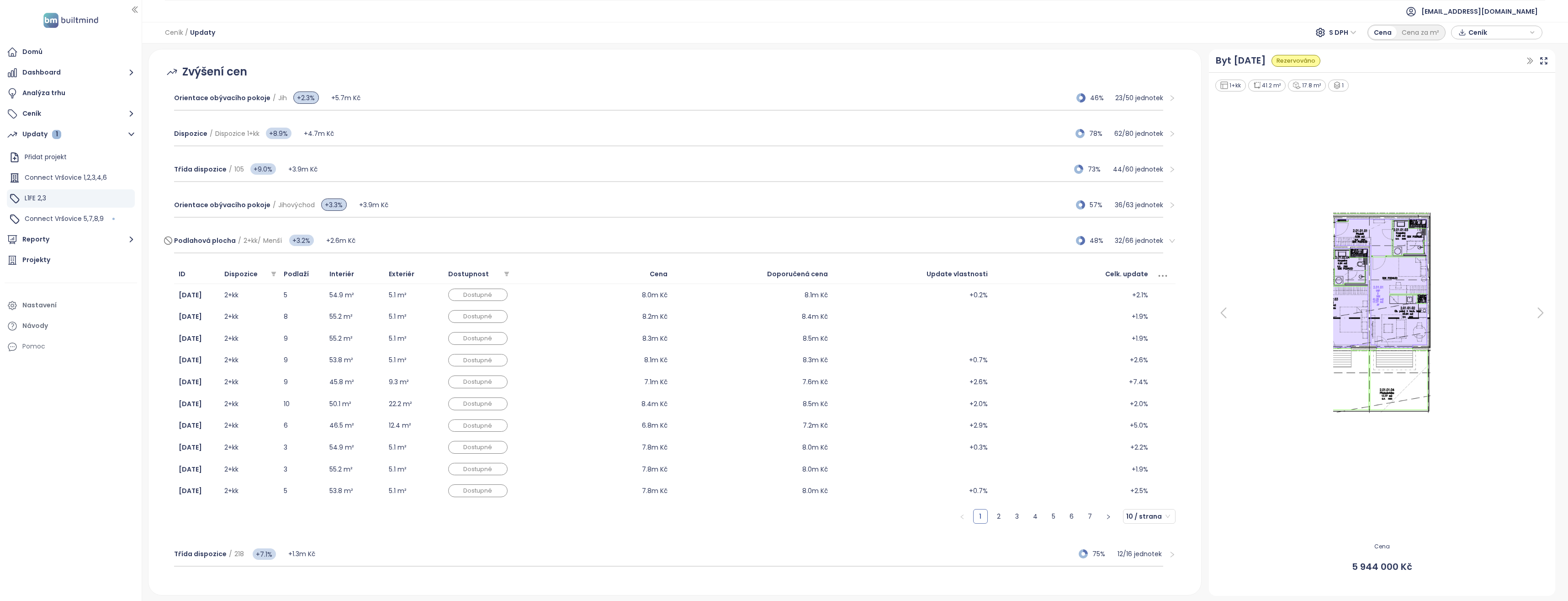
scroll to position [129, 0]
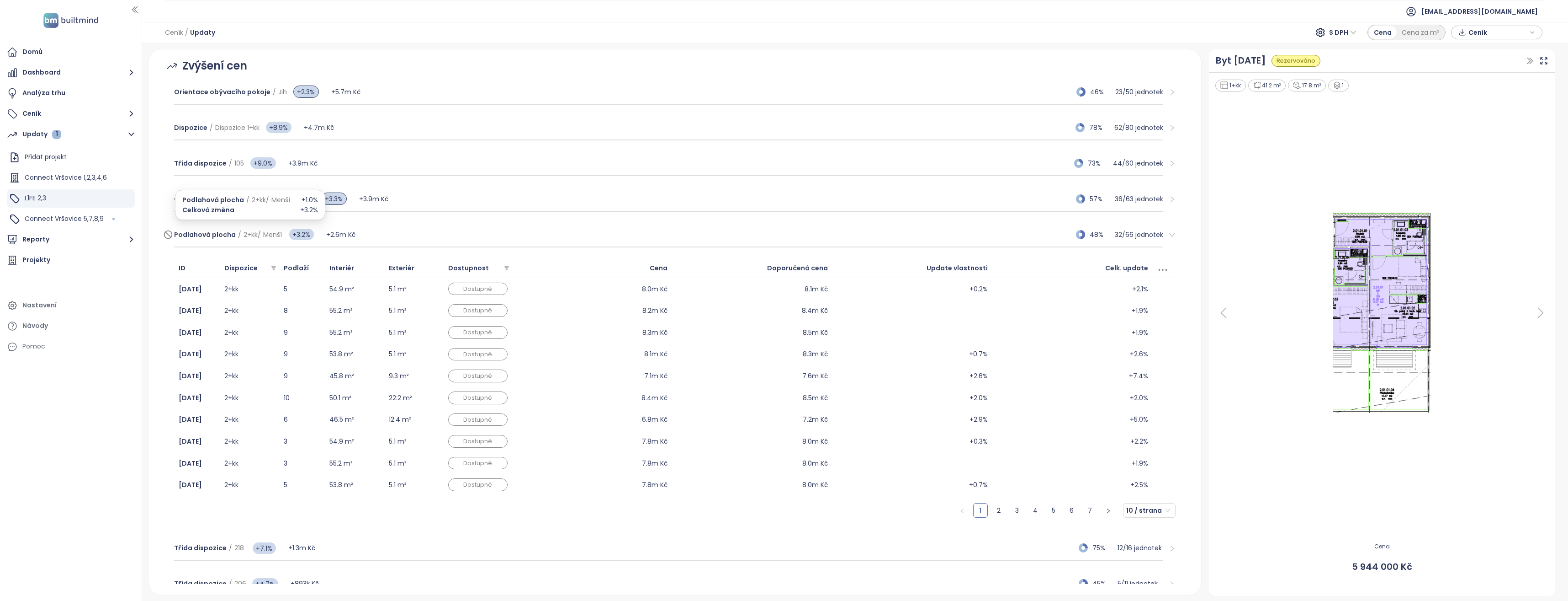
click at [233, 234] on span "Podlahová plocha" at bounding box center [205, 234] width 61 height 9
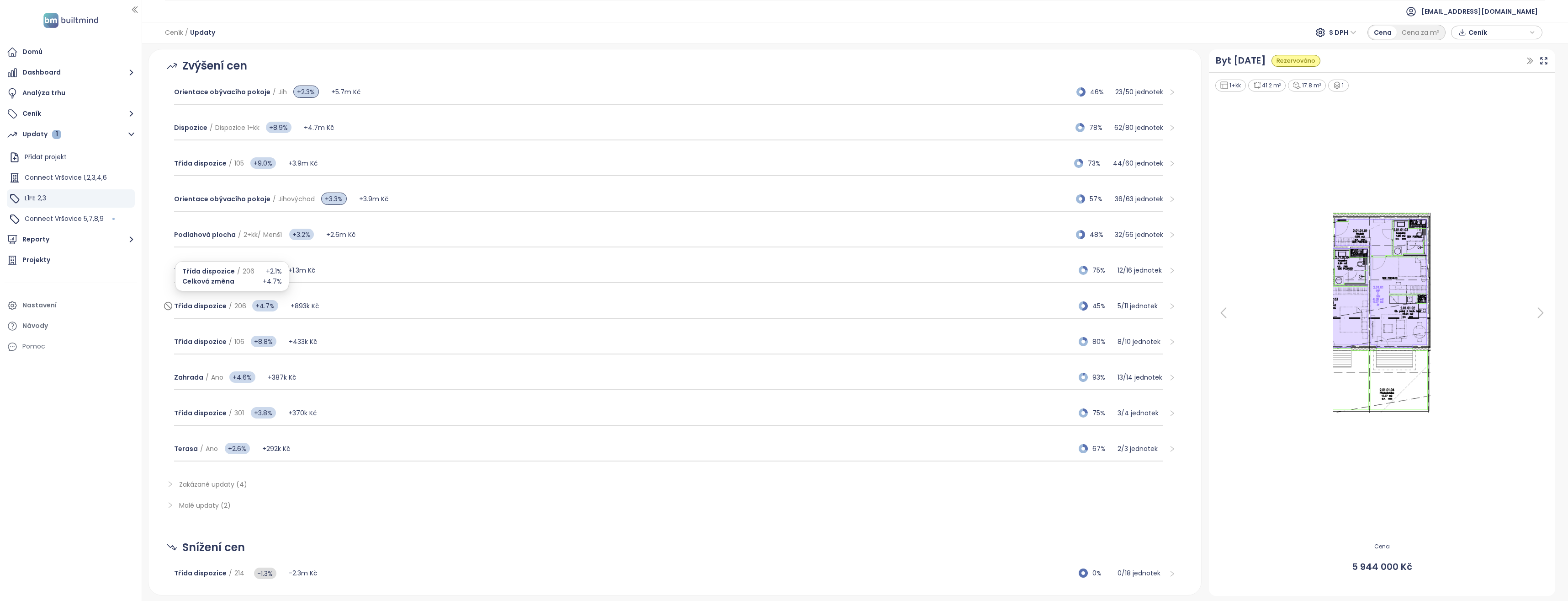
click at [219, 306] on span "Třída dispozice" at bounding box center [200, 306] width 52 height 9
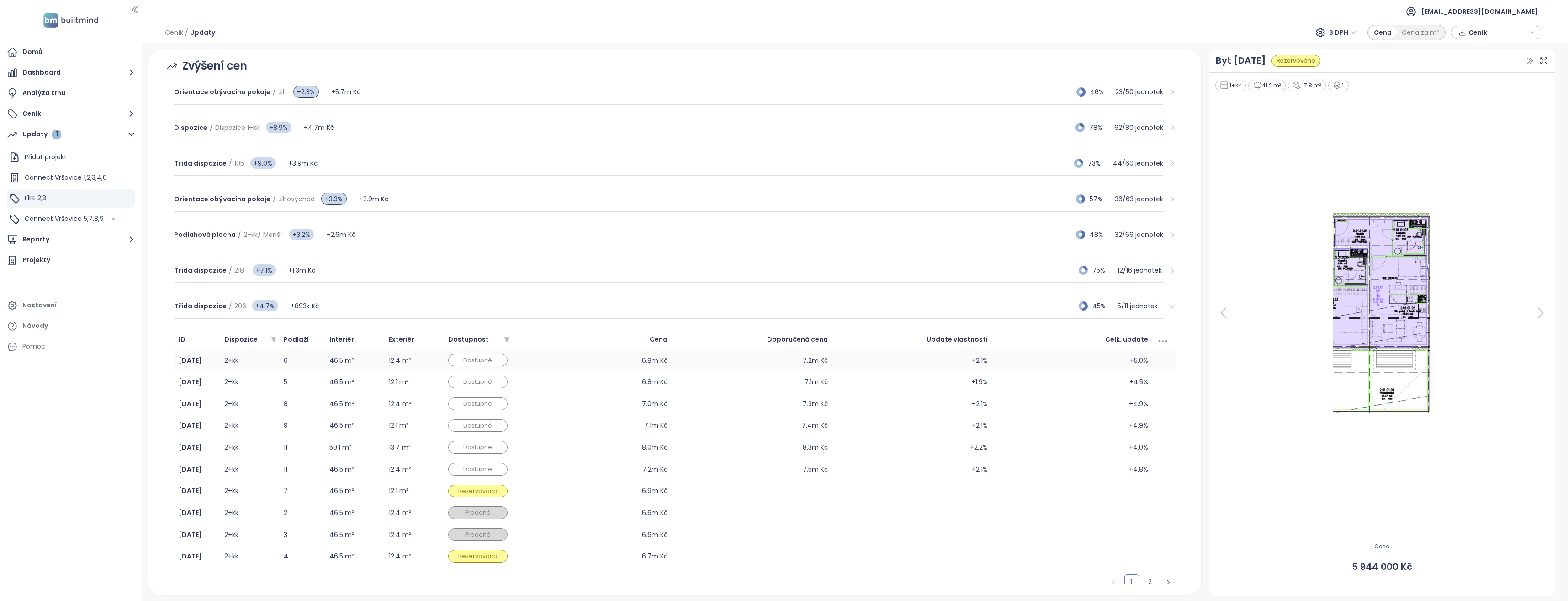
click at [277, 364] on td "2+kk" at bounding box center [249, 360] width 59 height 22
